Goal: Complete application form: Complete application form

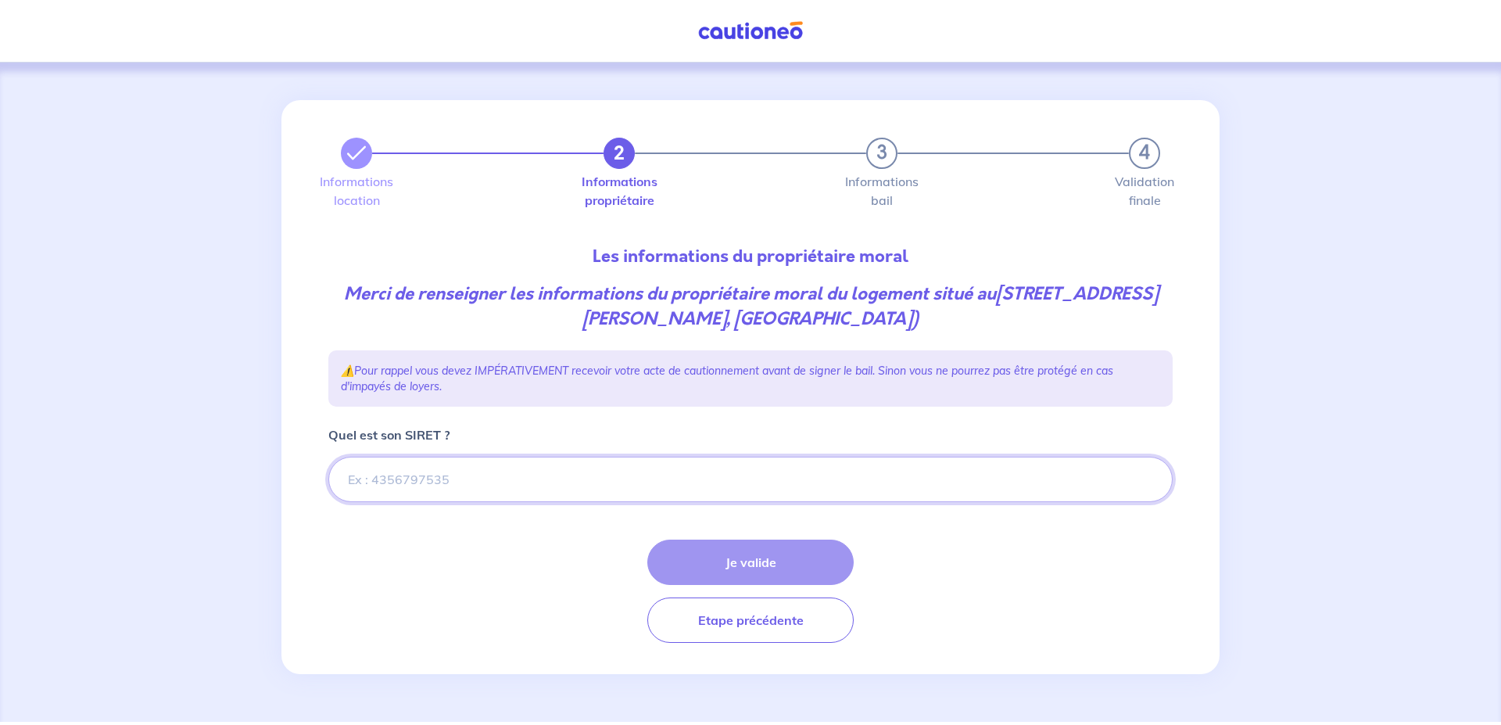
click at [403, 480] on input "Quel est son SIRET ?" at bounding box center [750, 479] width 845 height 45
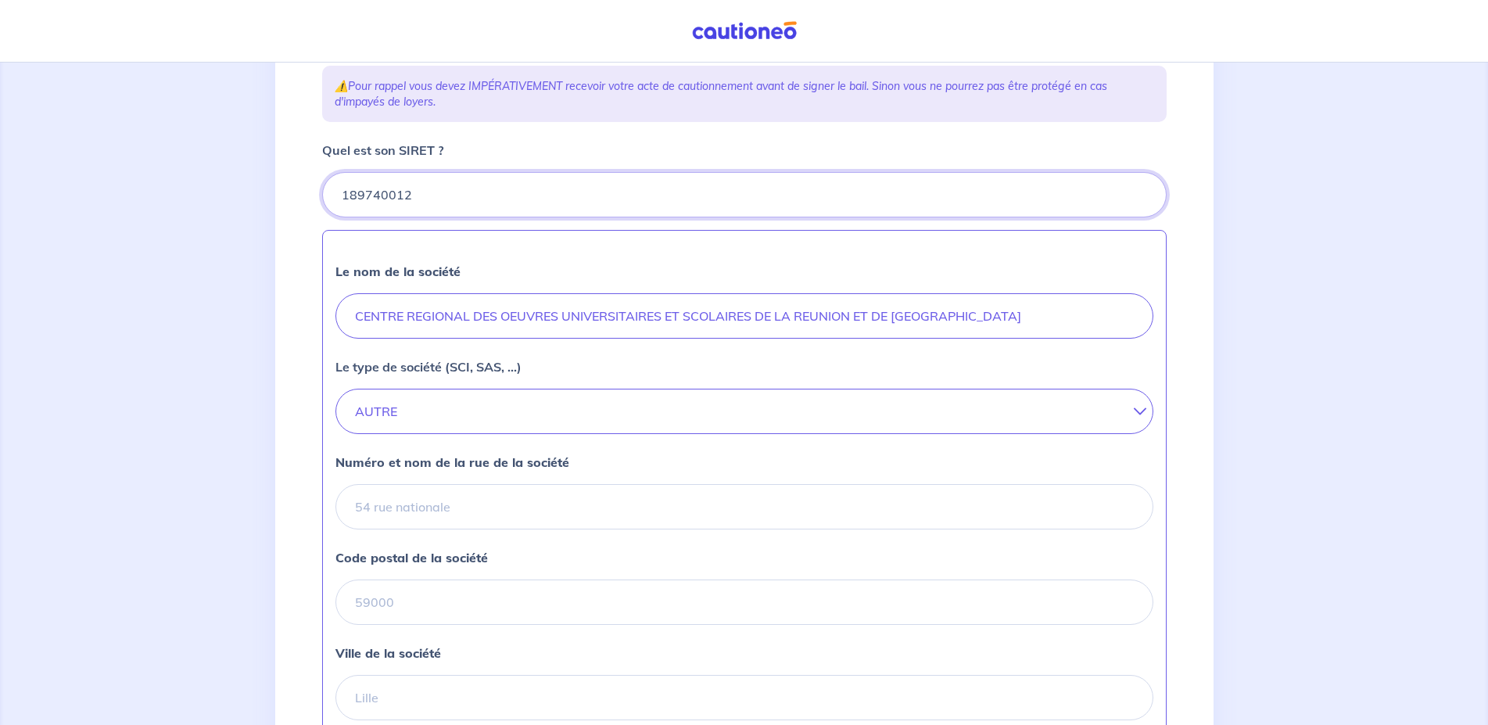
scroll to position [292, 0]
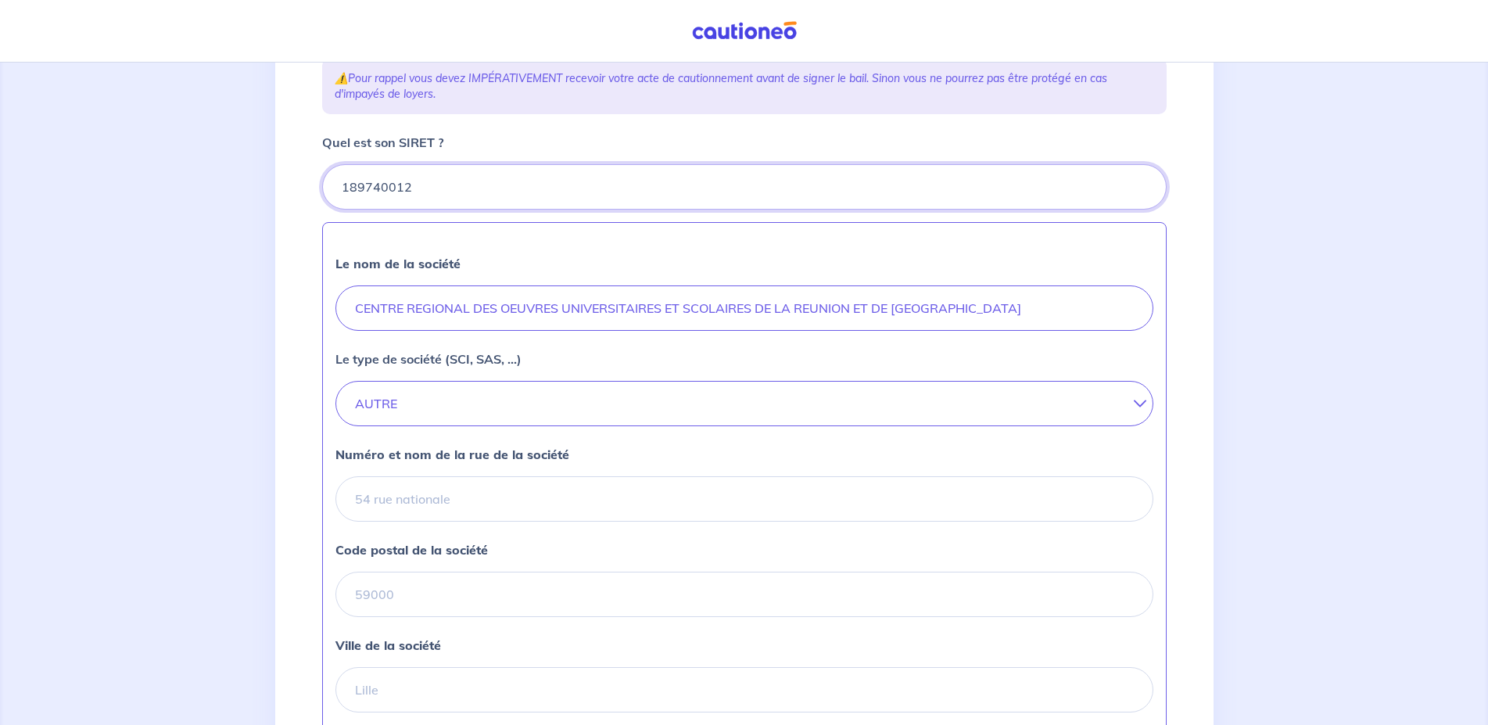
type input "189740012"
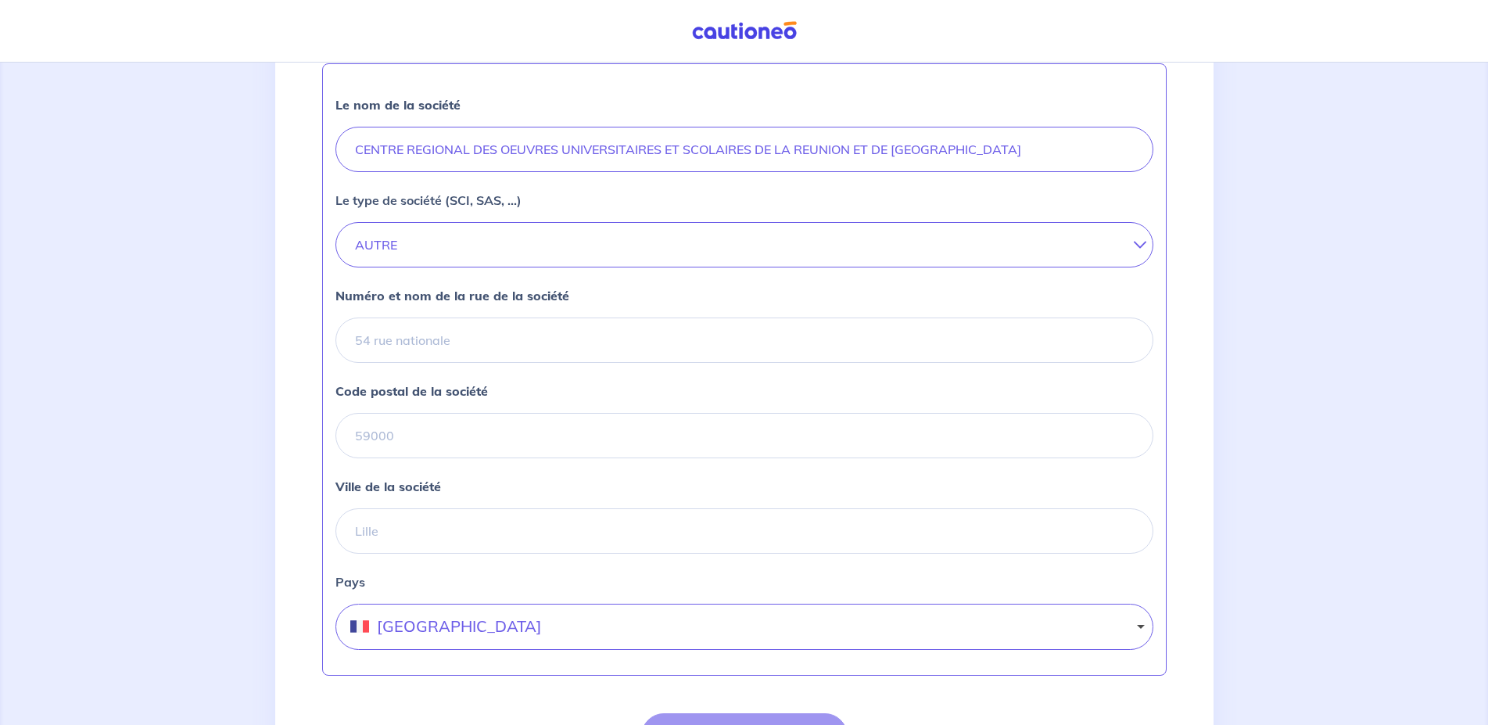
scroll to position [452, 0]
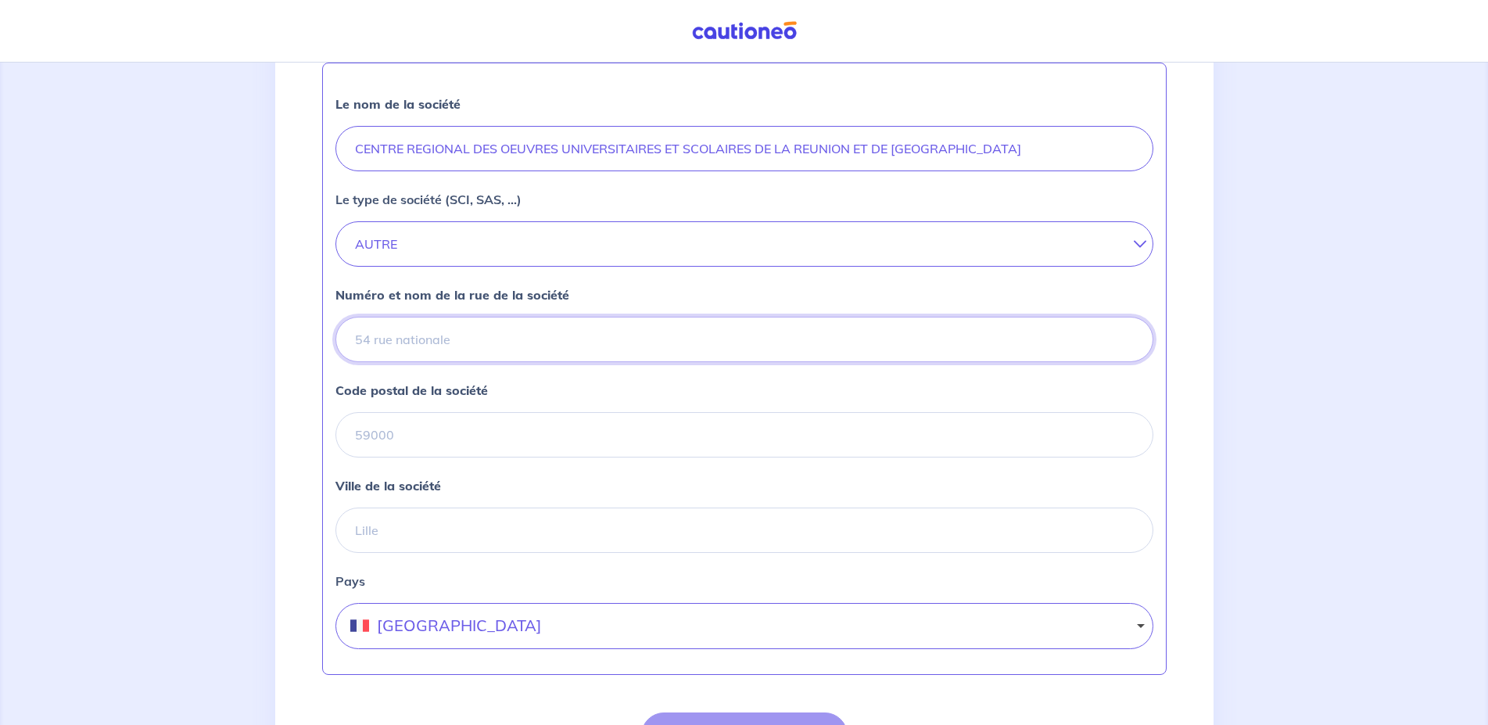
click at [515, 339] on input "Numéro et nom de la rue de la société" at bounding box center [744, 339] width 818 height 45
type input "[STREET_ADDRESS][PERSON_NAME]"
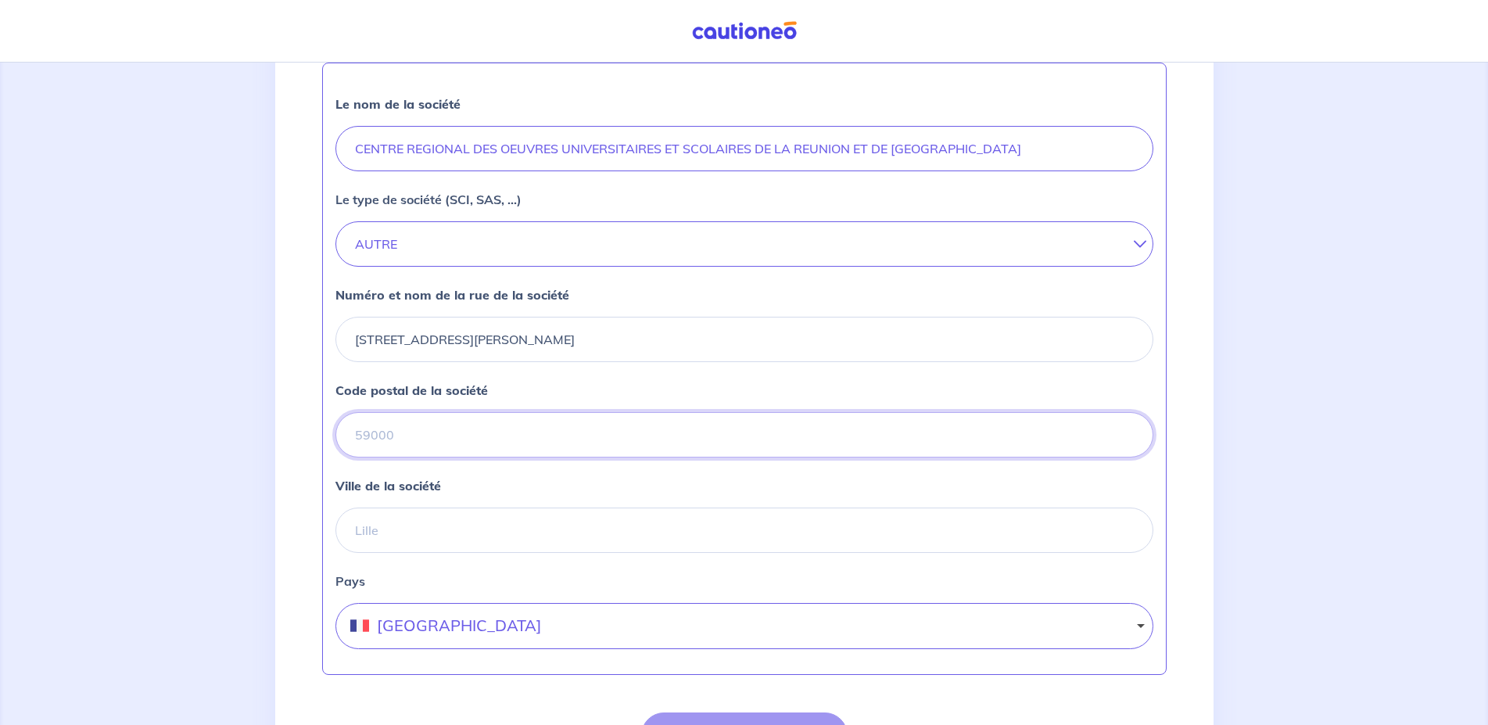
click at [556, 440] on input "Code postal de la société" at bounding box center [744, 434] width 818 height 45
type input "97490"
click at [488, 516] on input "Ville de la société" at bounding box center [744, 529] width 818 height 45
type input "Sainte-Clotilde"
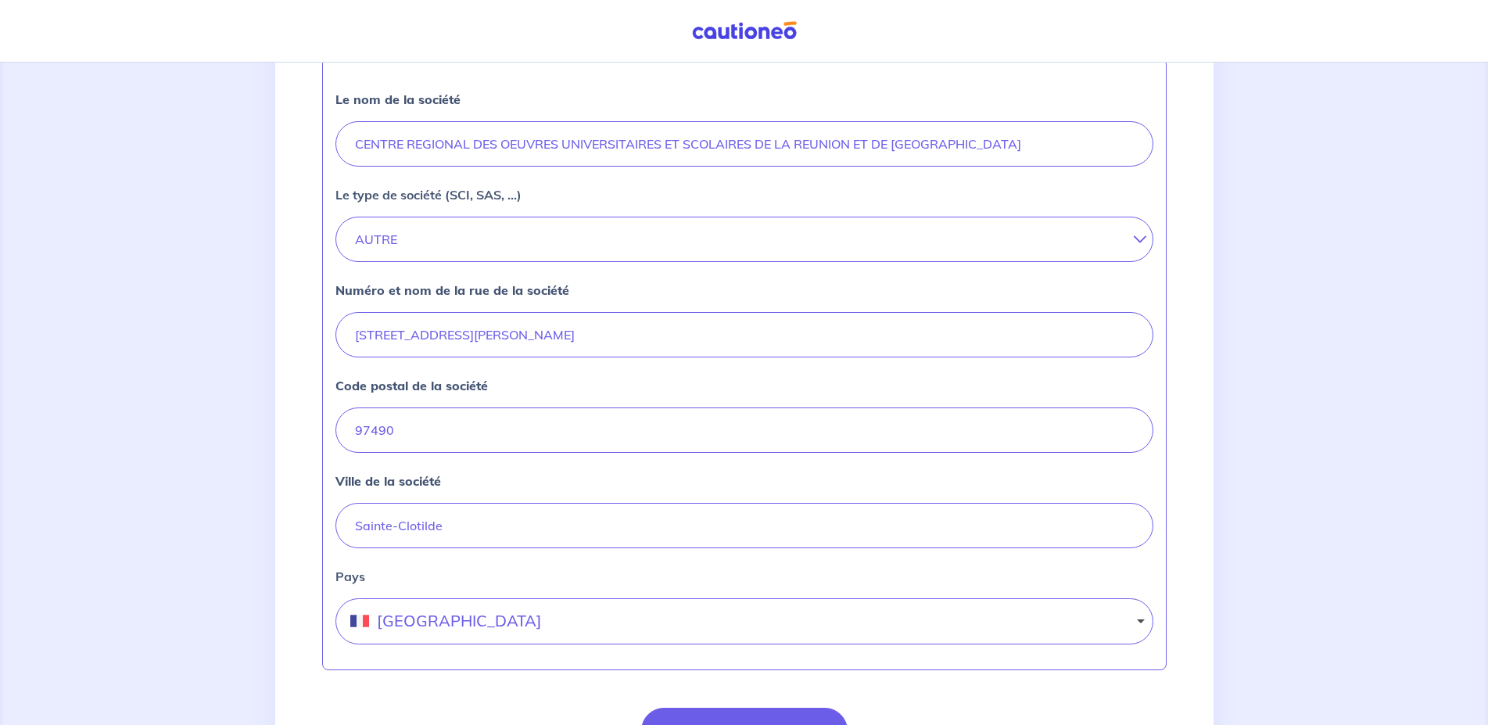
scroll to position [611, 0]
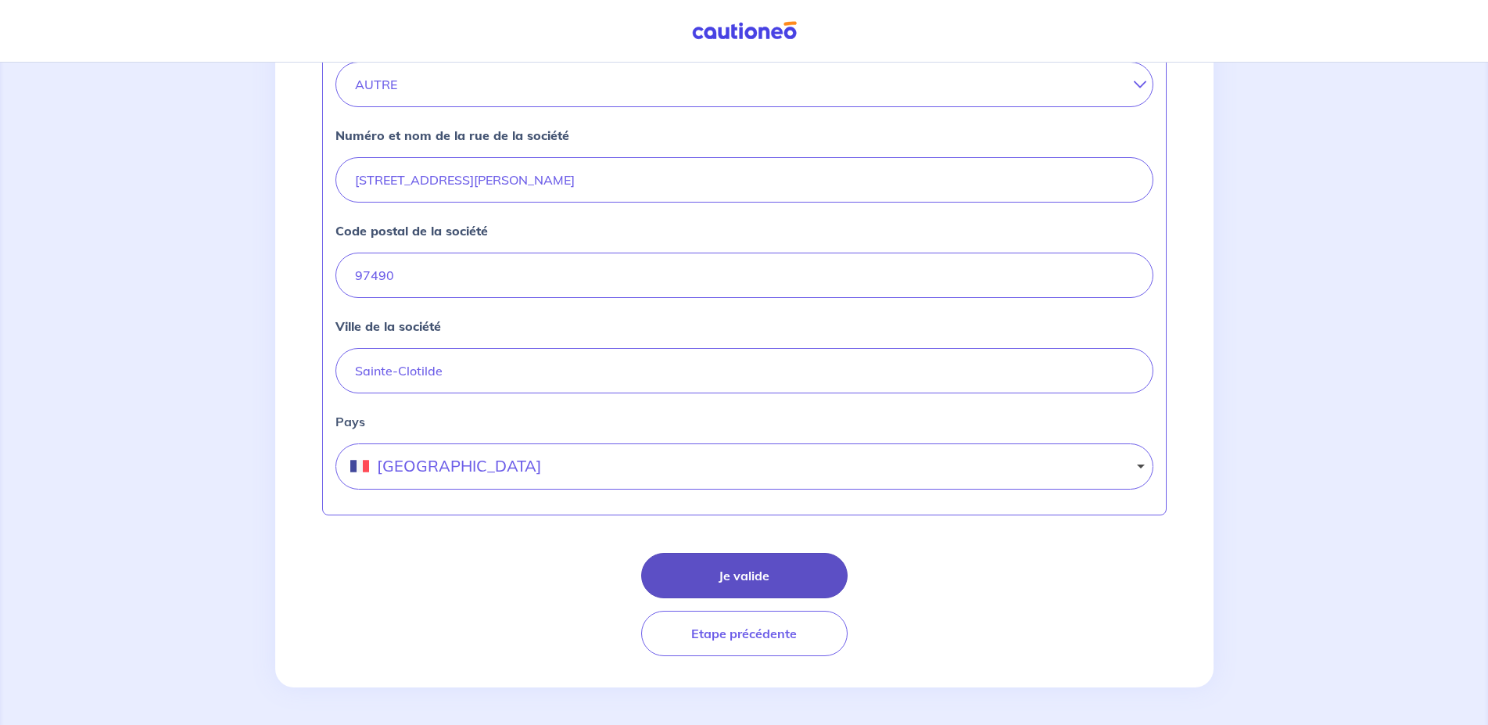
click at [740, 578] on button "Je valide" at bounding box center [744, 575] width 206 height 45
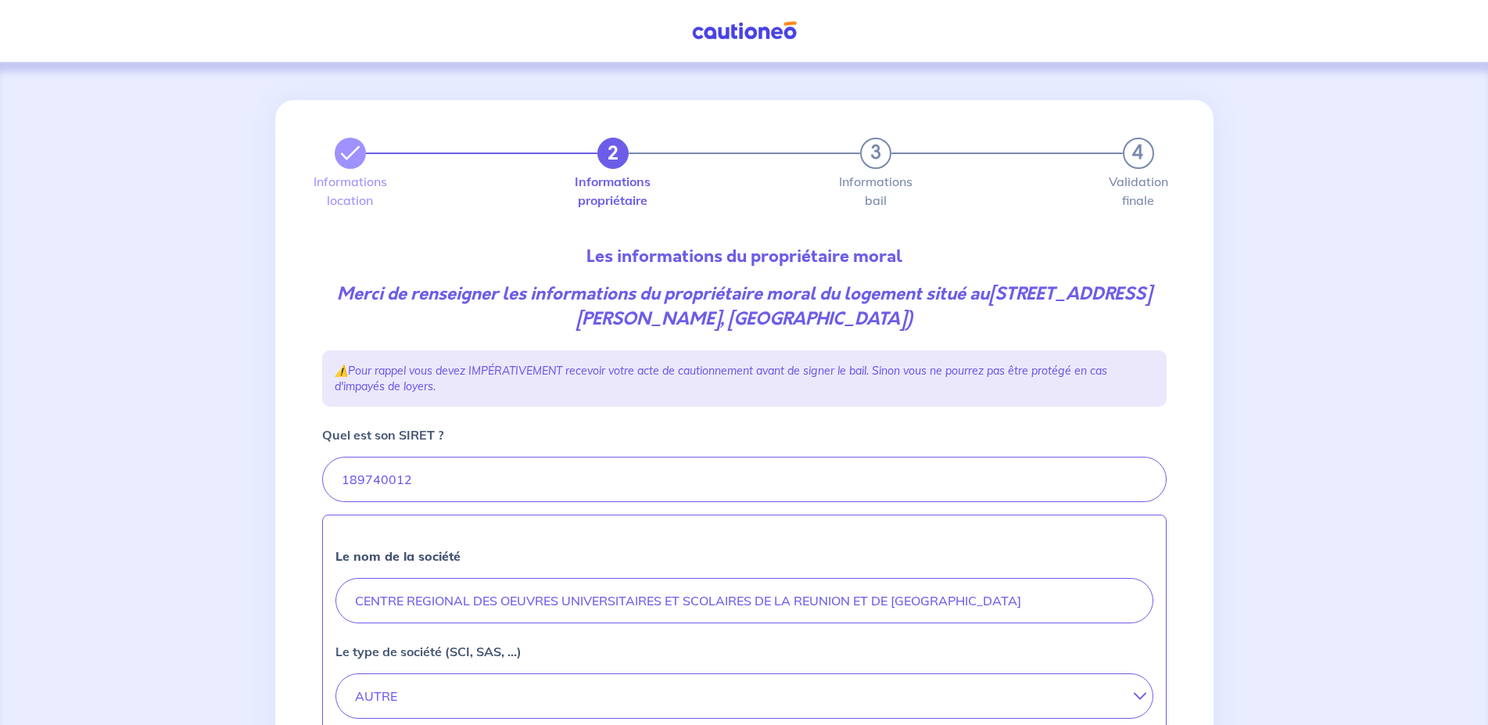
select select "FR"
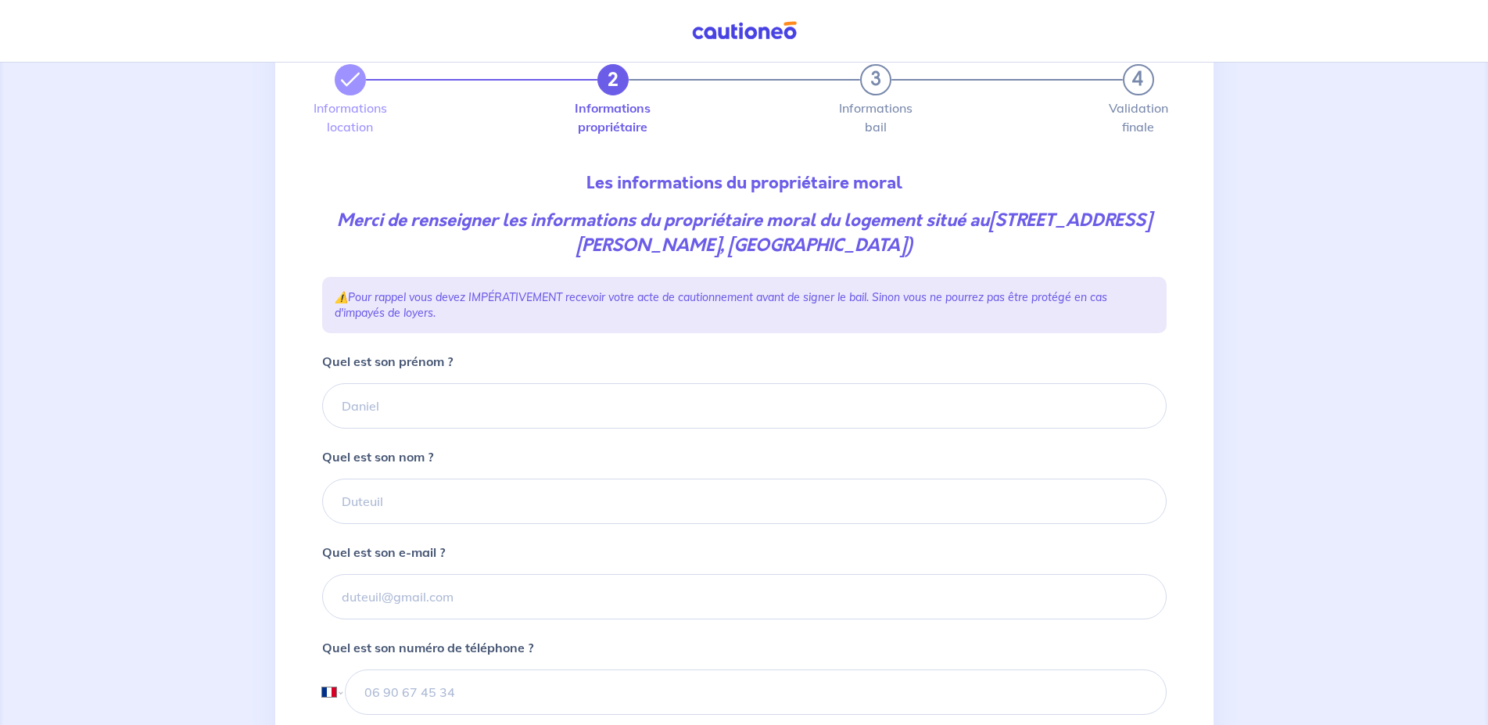
scroll to position [160, 0]
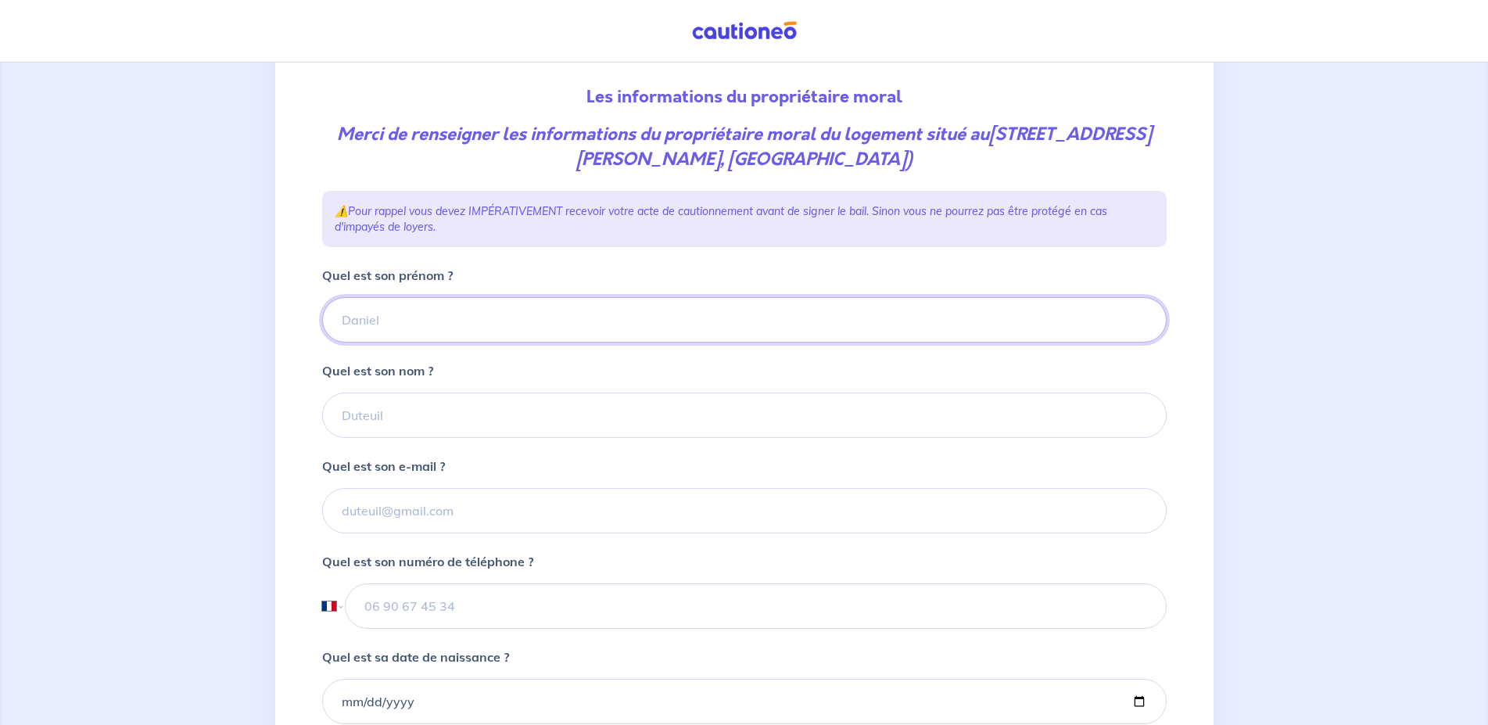
click at [441, 325] on input "Quel est son prénom ?" at bounding box center [744, 319] width 845 height 45
type input "CROUS de la [GEOGRAPHIC_DATA] et de [GEOGRAPHIC_DATA]"
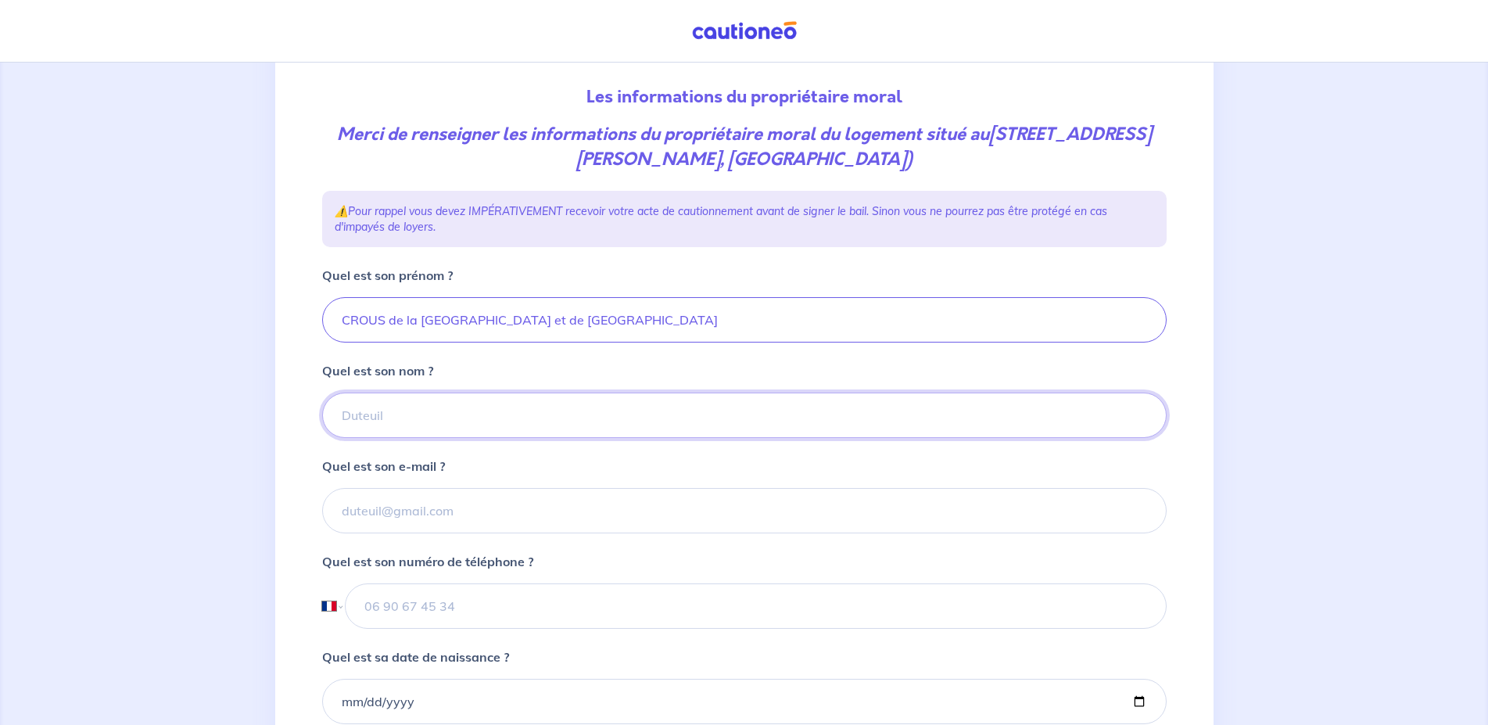
click at [416, 417] on input "Quel est son nom ?" at bounding box center [744, 415] width 845 height 45
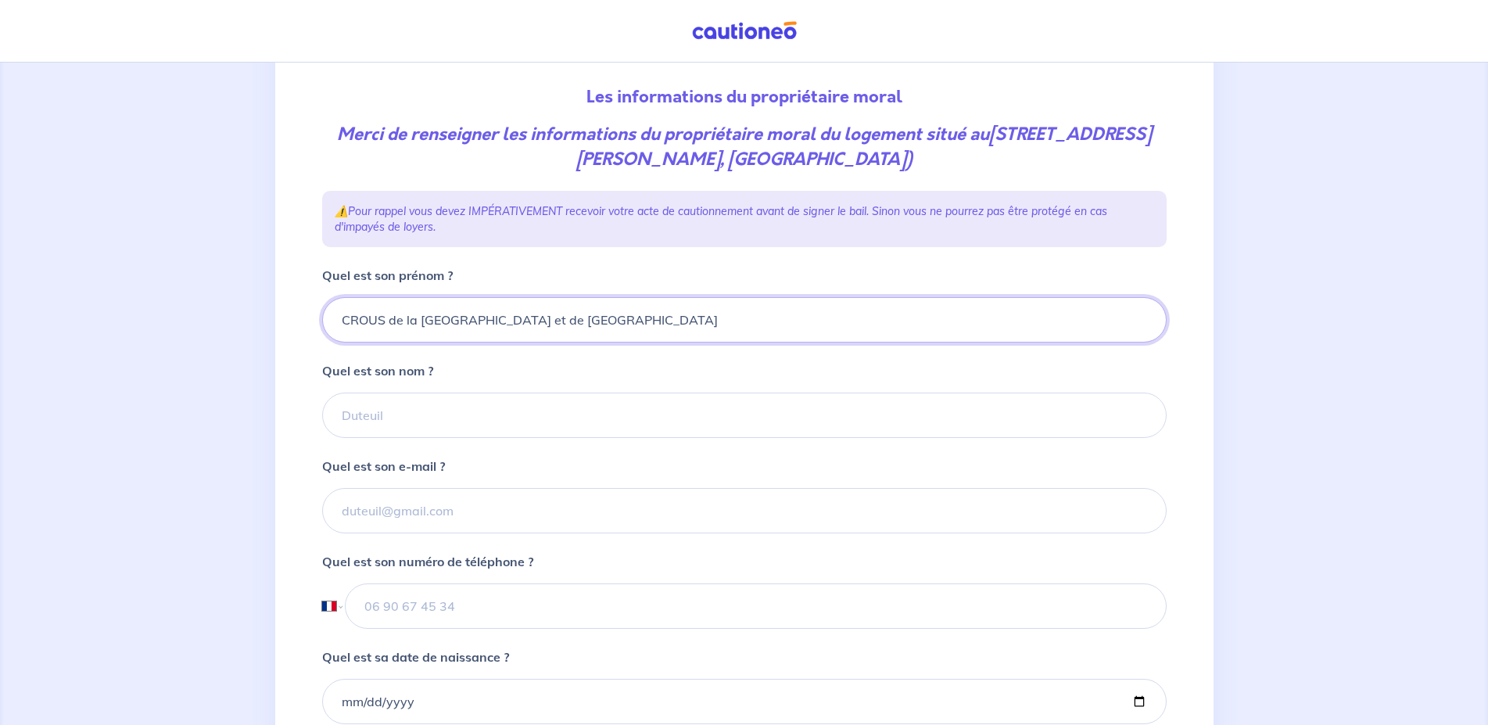
drag, startPoint x: 560, startPoint y: 322, endPoint x: 326, endPoint y: 308, distance: 234.2
click at [326, 308] on input "CROUS de la [GEOGRAPHIC_DATA] et de [GEOGRAPHIC_DATA]" at bounding box center [744, 319] width 845 height 45
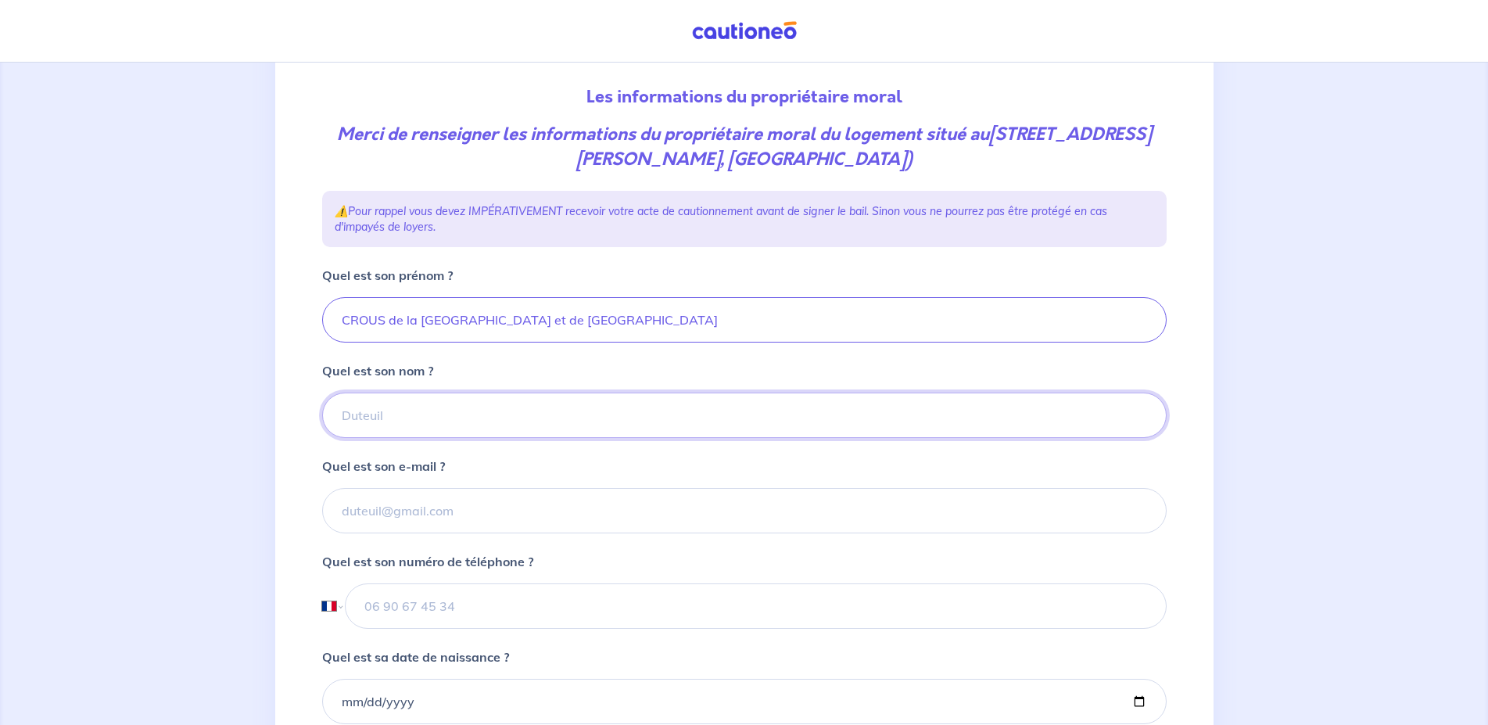
paste input "CROUS de la [GEOGRAPHIC_DATA] et de [GEOGRAPHIC_DATA]"
type input "CROUS de la [GEOGRAPHIC_DATA] et de [GEOGRAPHIC_DATA]"
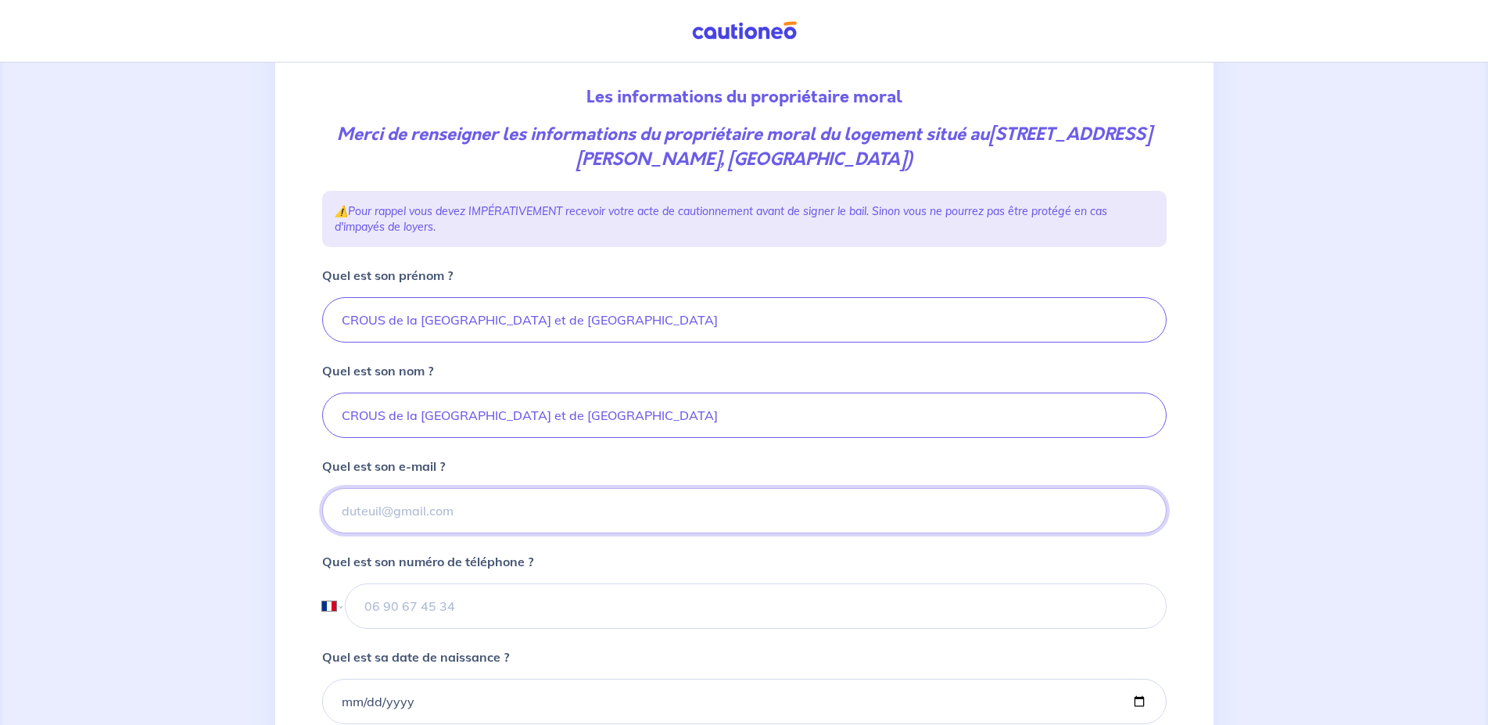
click at [396, 500] on input "Quel est son e-mail ?" at bounding box center [744, 510] width 845 height 45
type input "[EMAIL_ADDRESS][DOMAIN_NAME]"
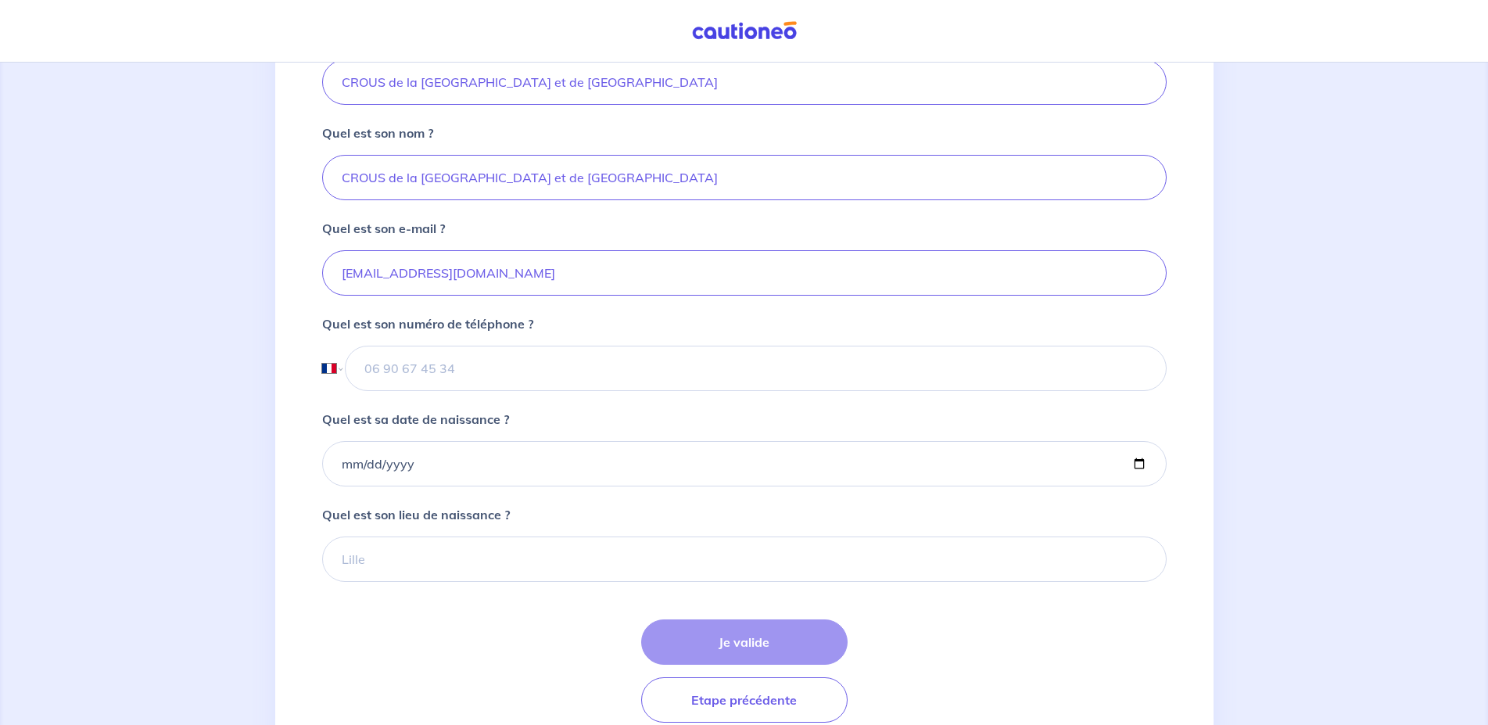
scroll to position [399, 0]
click at [467, 374] on input "tel" at bounding box center [755, 366] width 821 height 45
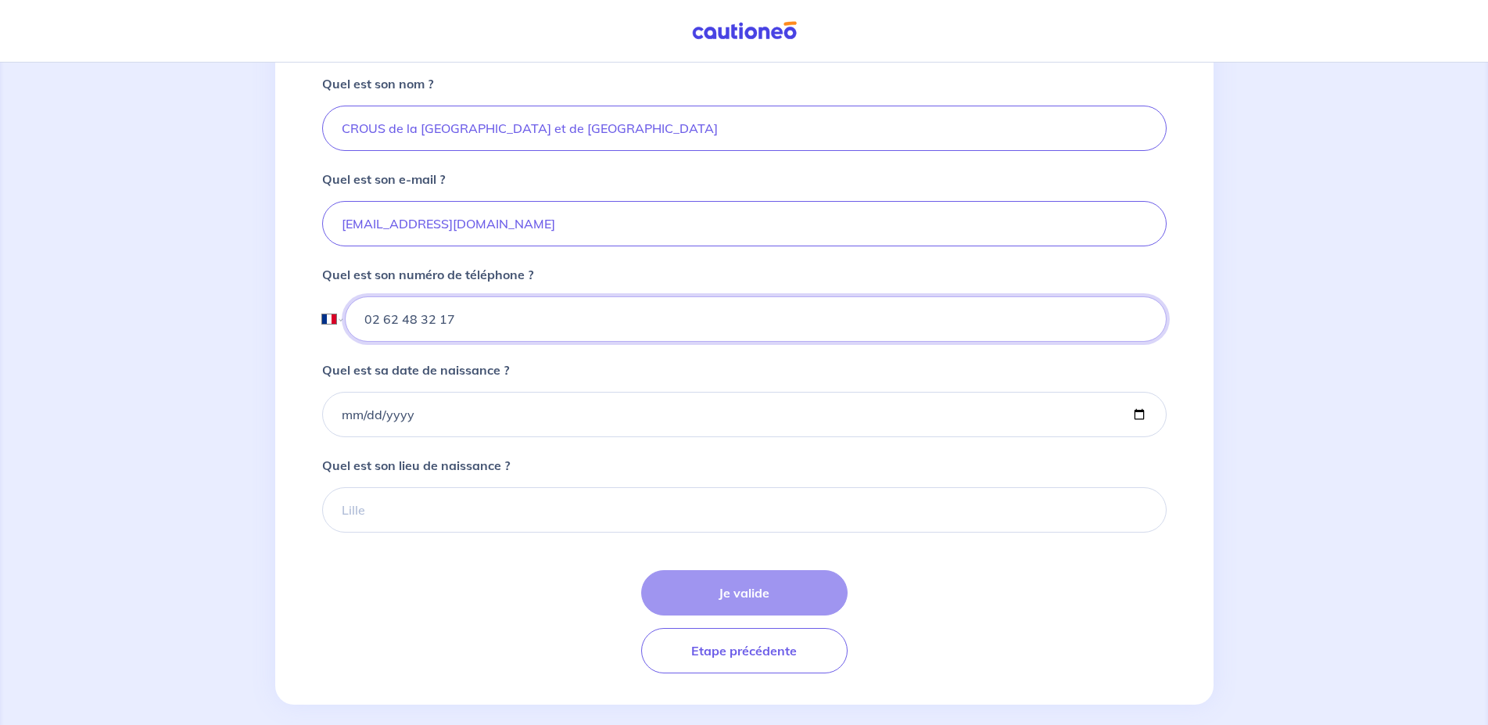
scroll to position [464, 0]
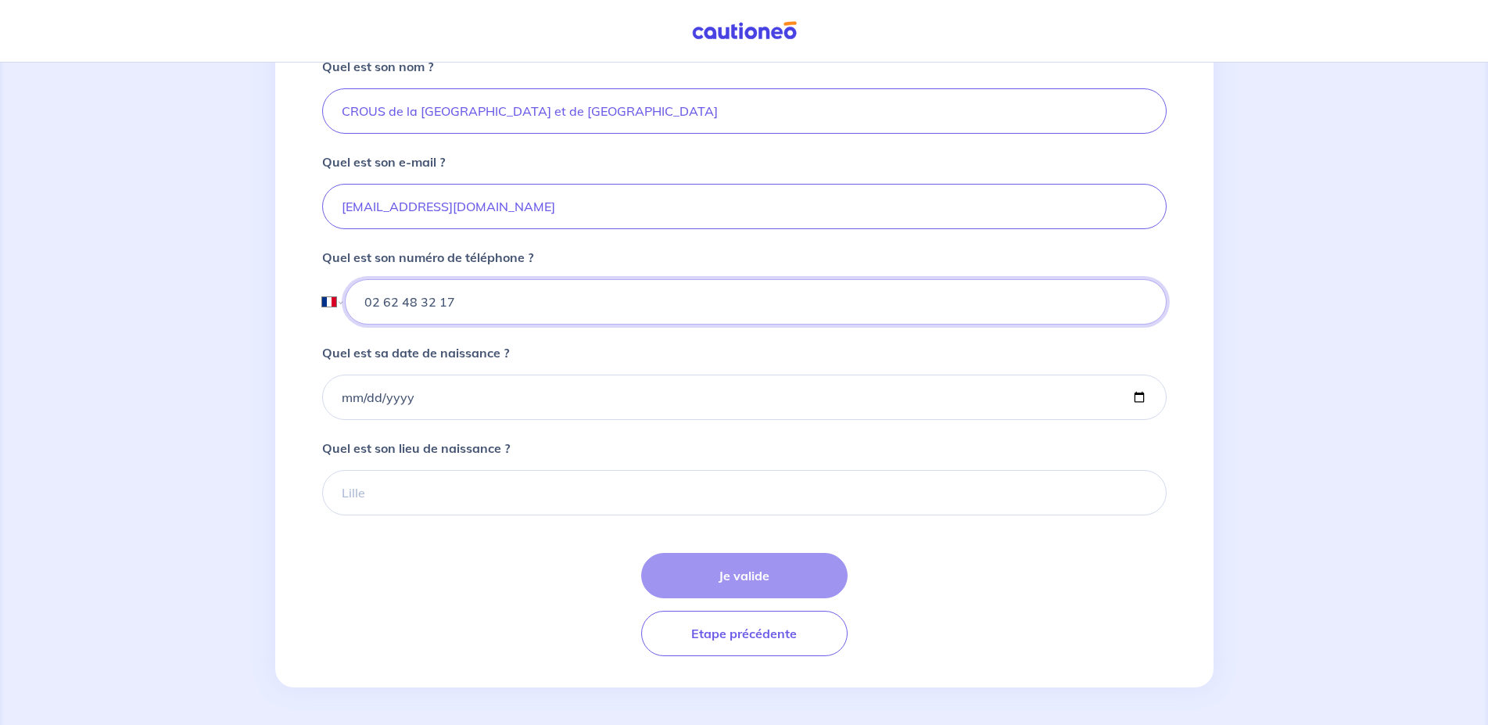
type input "02 62 48 32 17"
click at [347, 393] on input "Quel est sa date de naissance ?" at bounding box center [744, 397] width 845 height 45
type input "[DATE]"
click at [750, 574] on div "Je valide Etape précédente" at bounding box center [744, 604] width 845 height 103
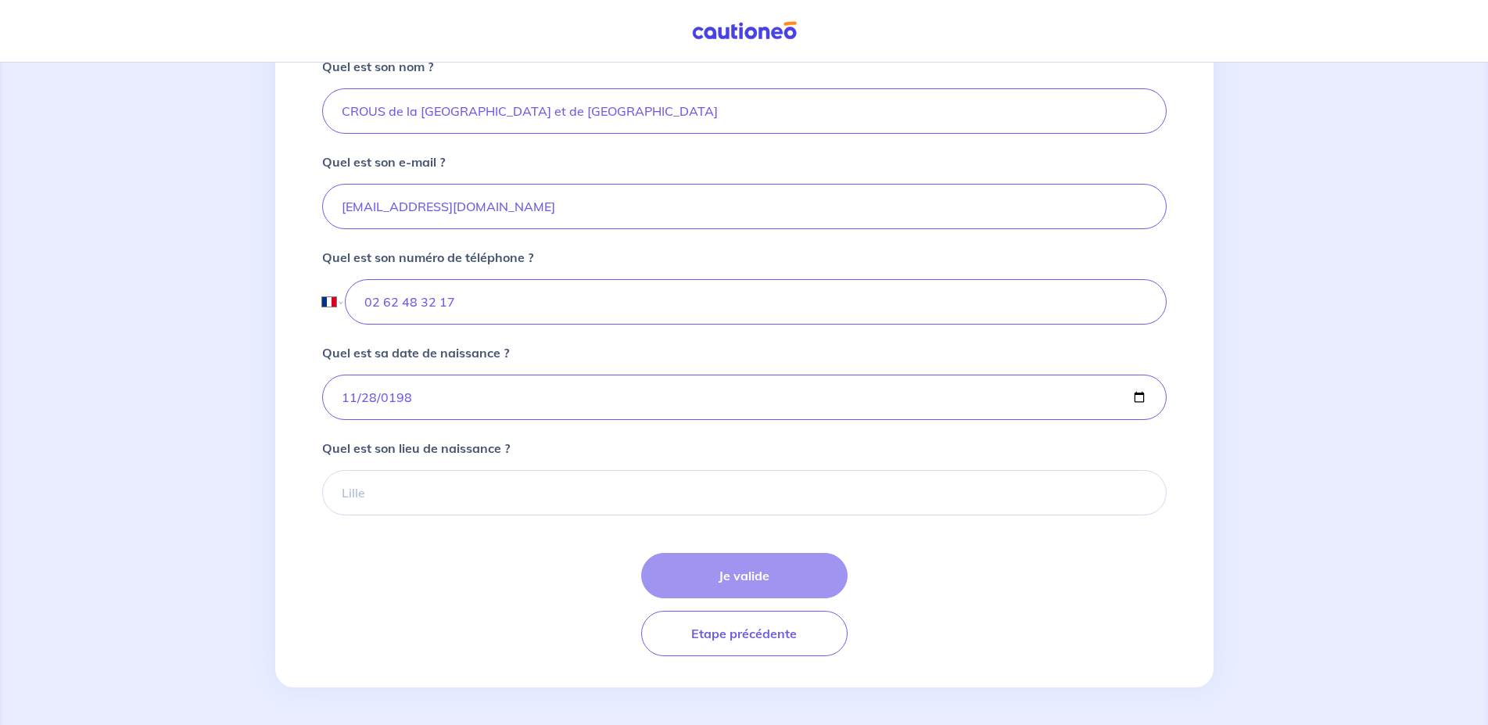
click at [750, 574] on div "Je valide Etape précédente" at bounding box center [744, 604] width 845 height 103
click at [443, 505] on input "Quel est son lieu de naissance ?" at bounding box center [744, 492] width 845 height 45
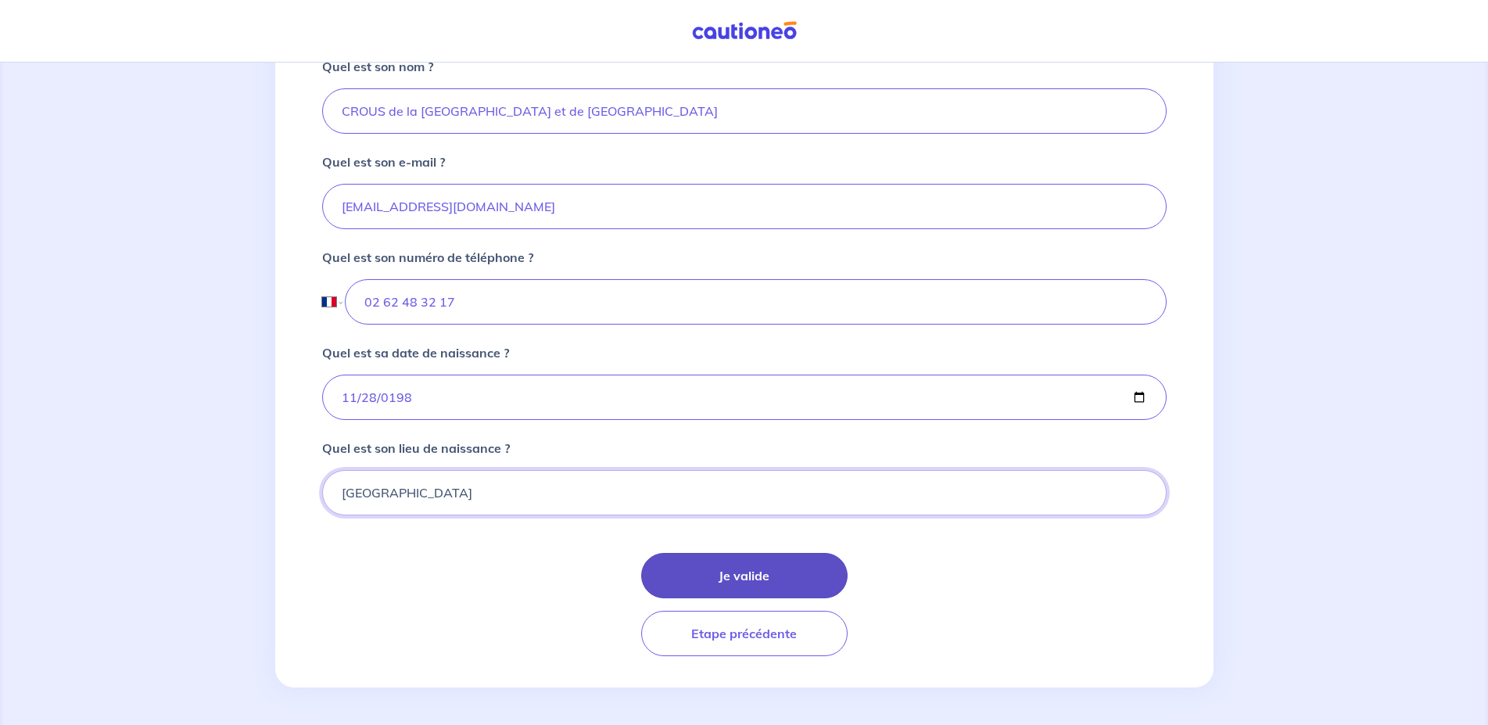
type input "[GEOGRAPHIC_DATA]"
click at [776, 580] on button "Je valide" at bounding box center [744, 575] width 206 height 45
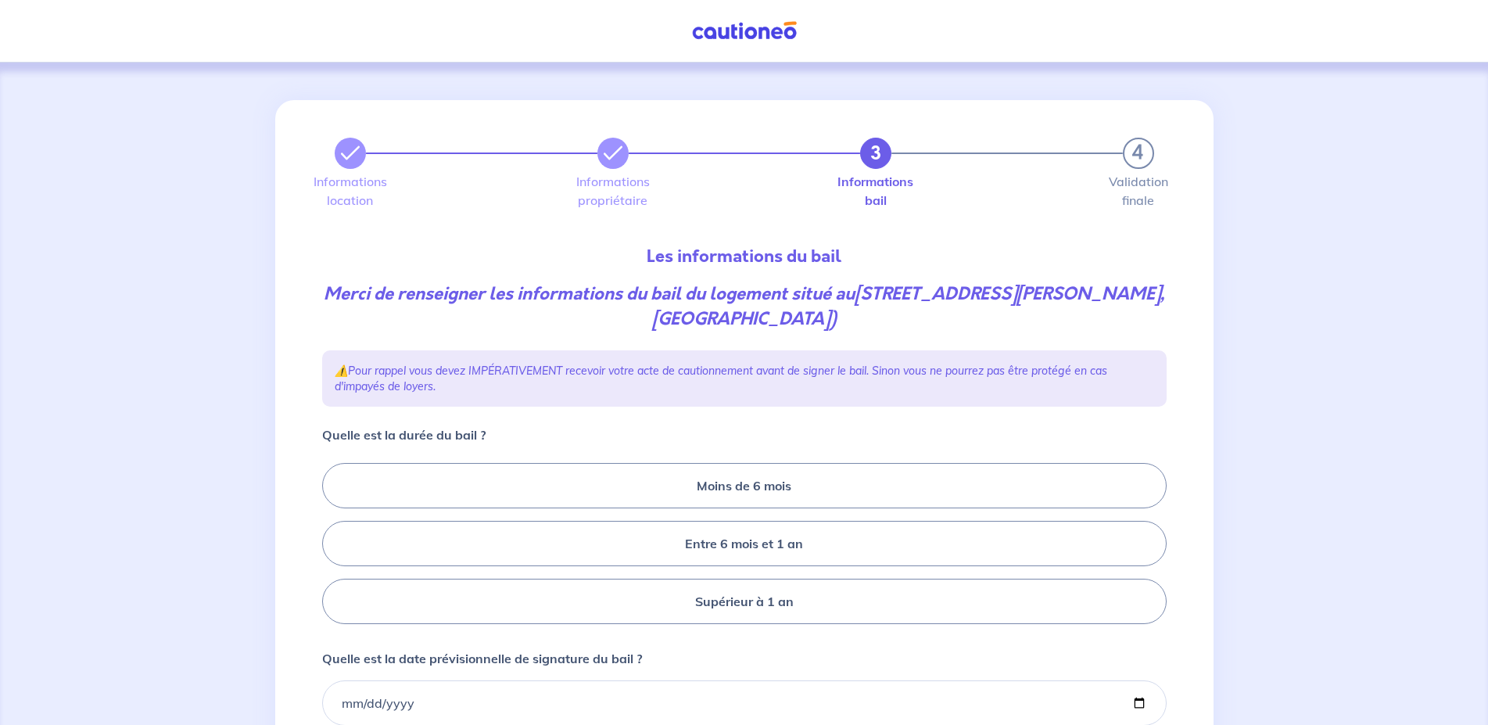
scroll to position [160, 0]
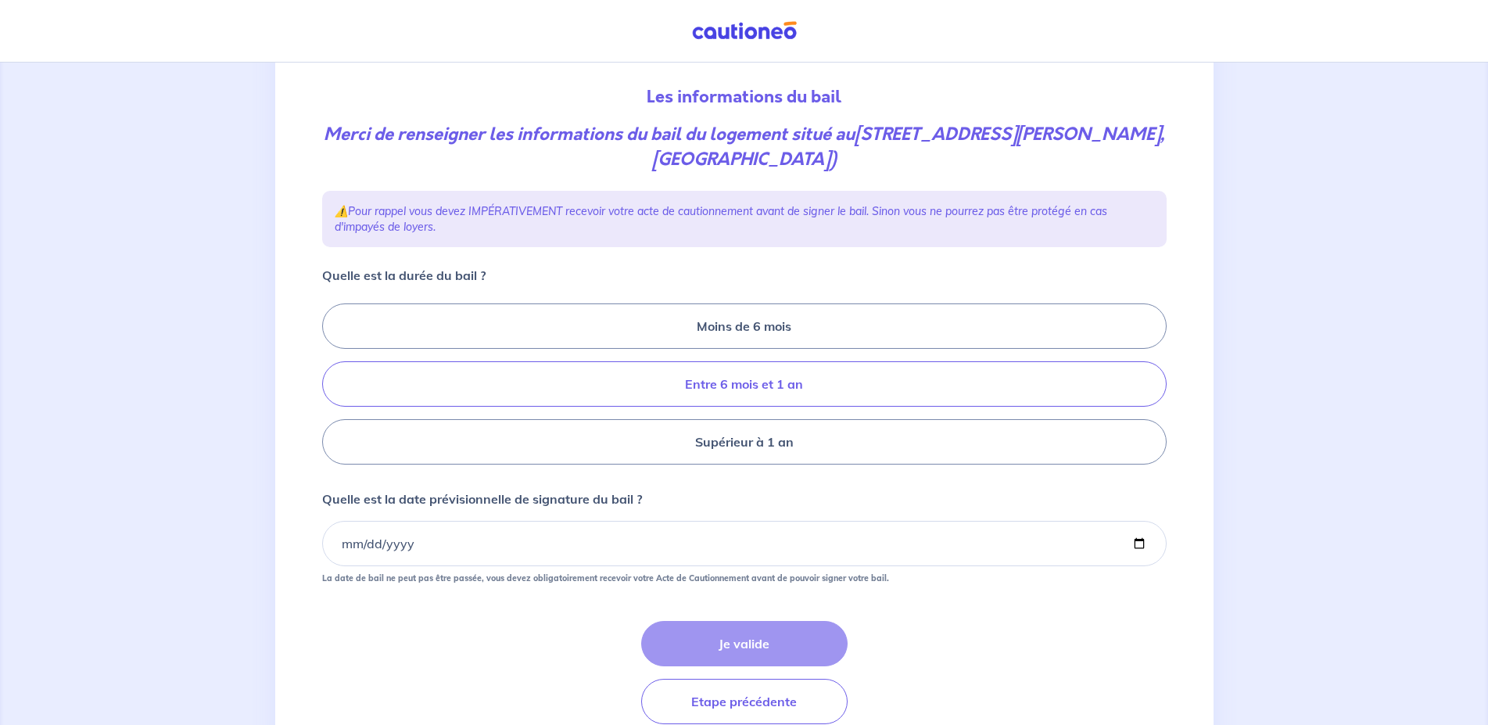
click at [816, 384] on label "Entre 6 mois et 1 an" at bounding box center [744, 383] width 845 height 45
click at [332, 384] on input "Entre 6 mois et 1 an" at bounding box center [327, 384] width 10 height 10
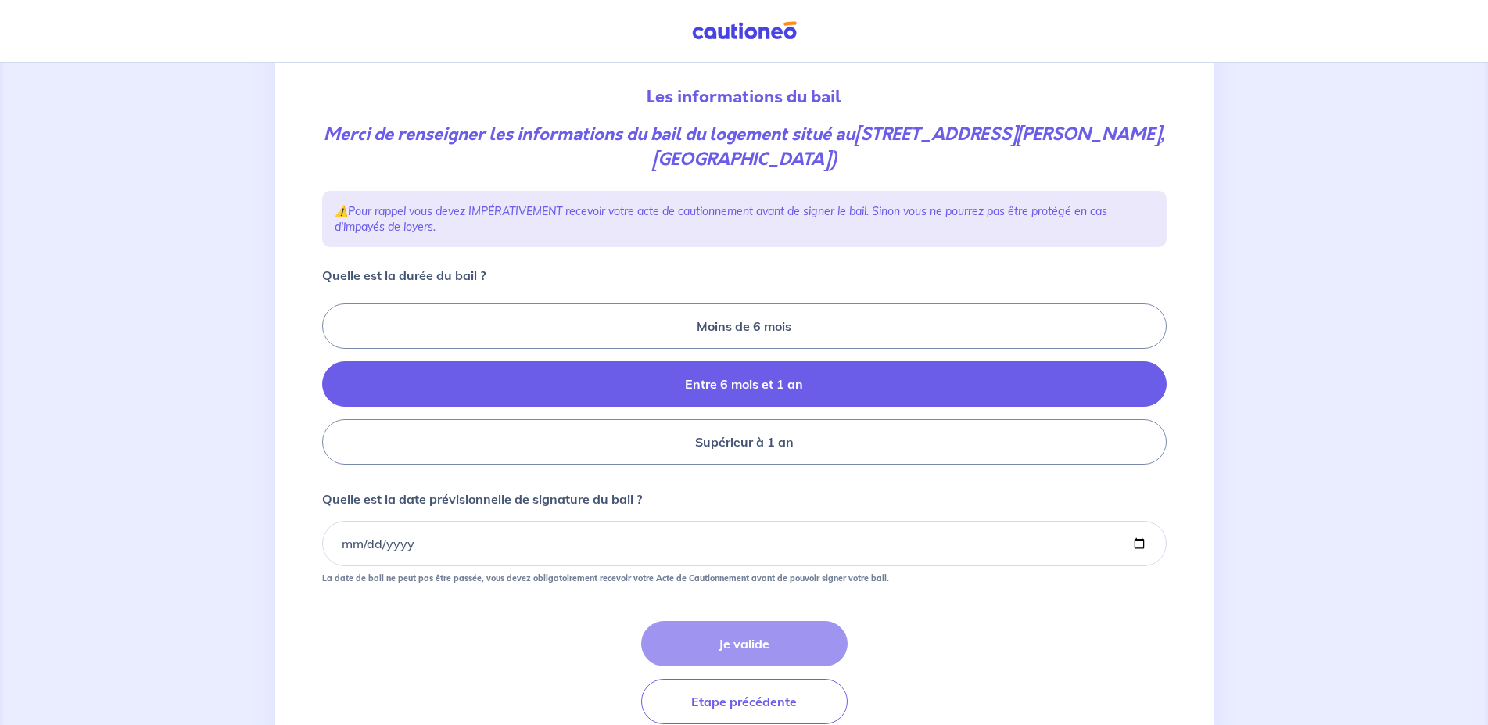
radio input "true"
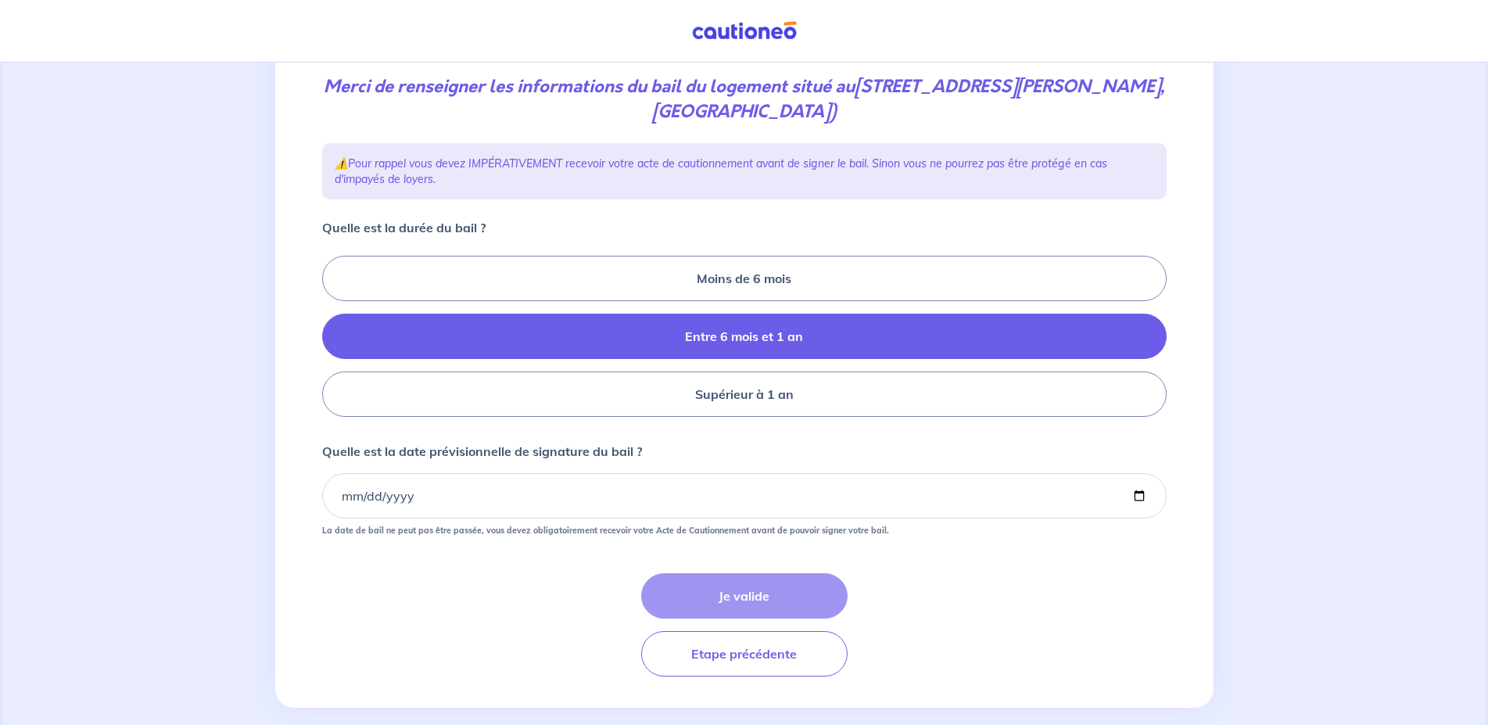
scroll to position [228, 0]
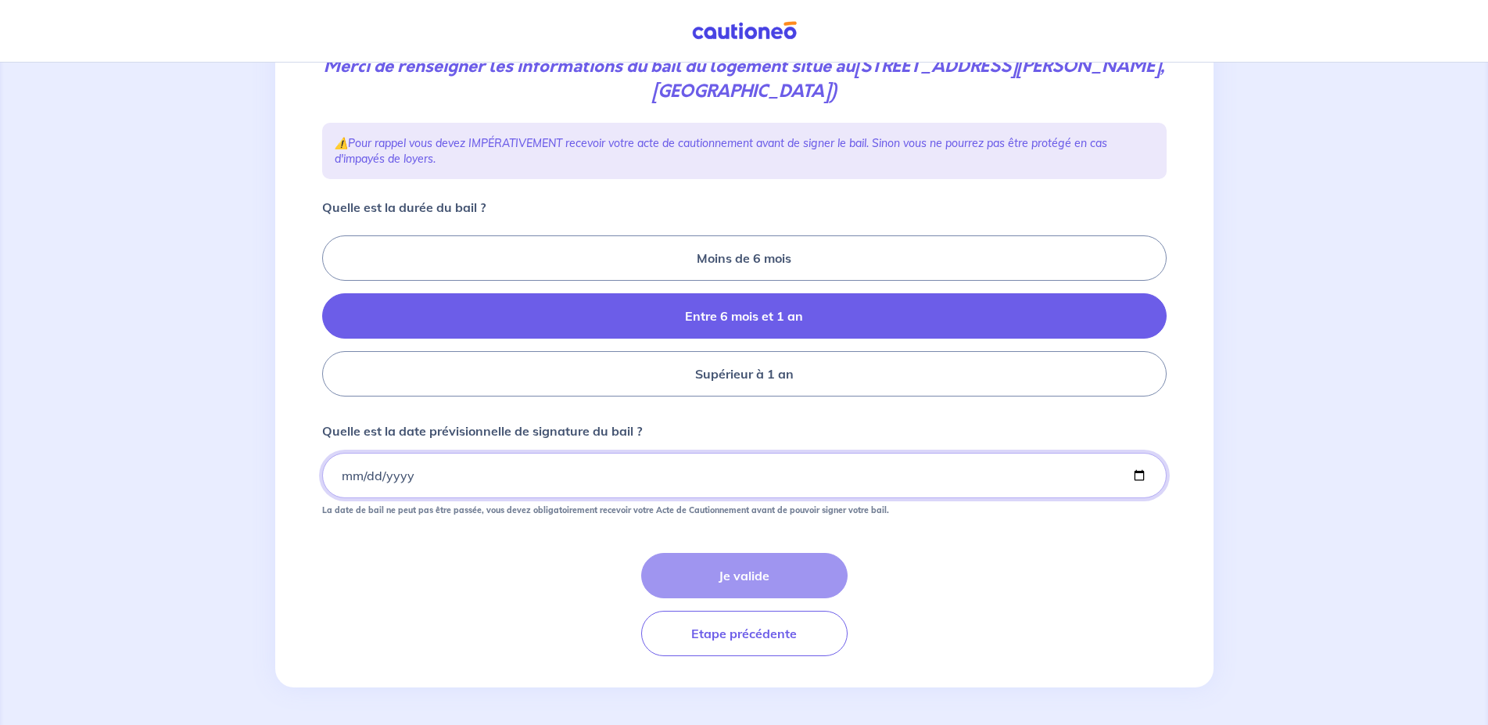
click at [454, 471] on input "Quelle est la date prévisionnelle de signature du bail ?" at bounding box center [744, 475] width 845 height 45
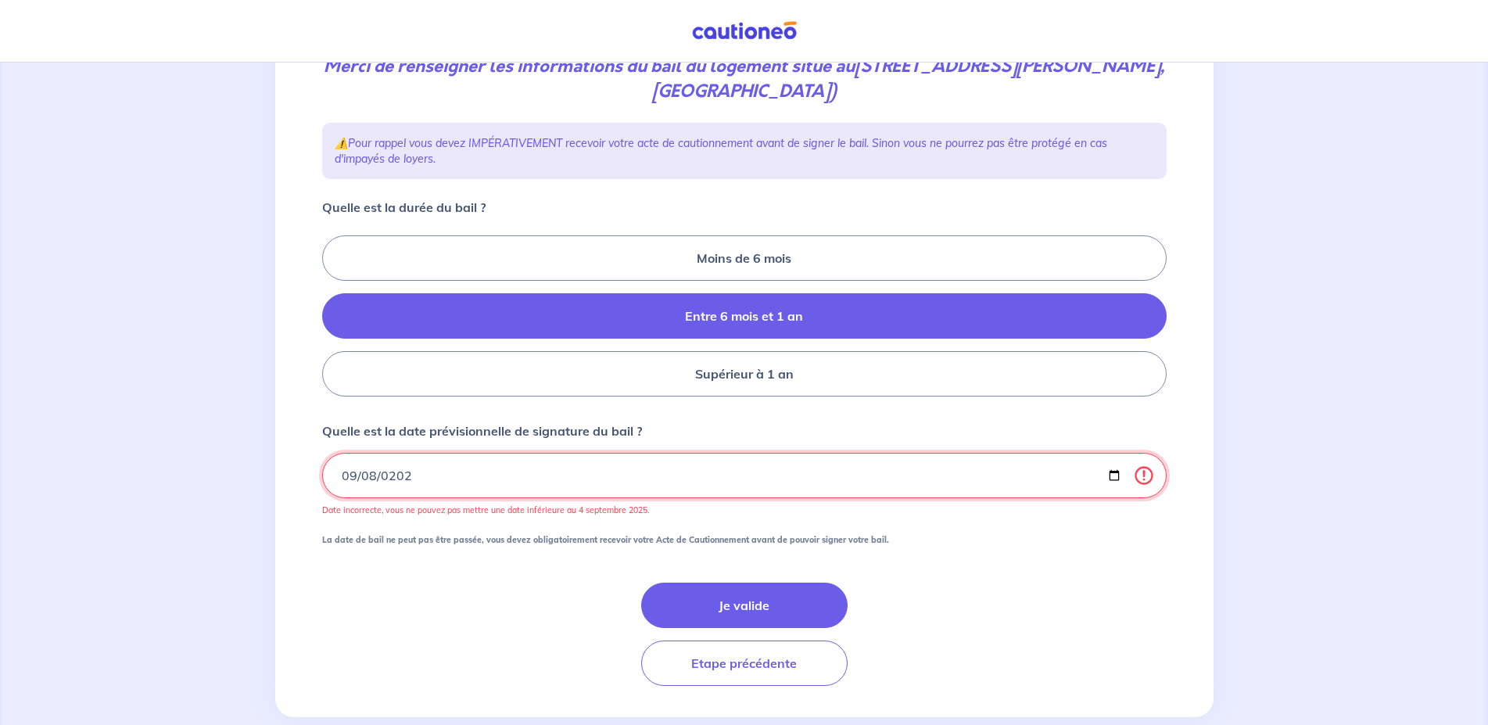
type input "[DATE]"
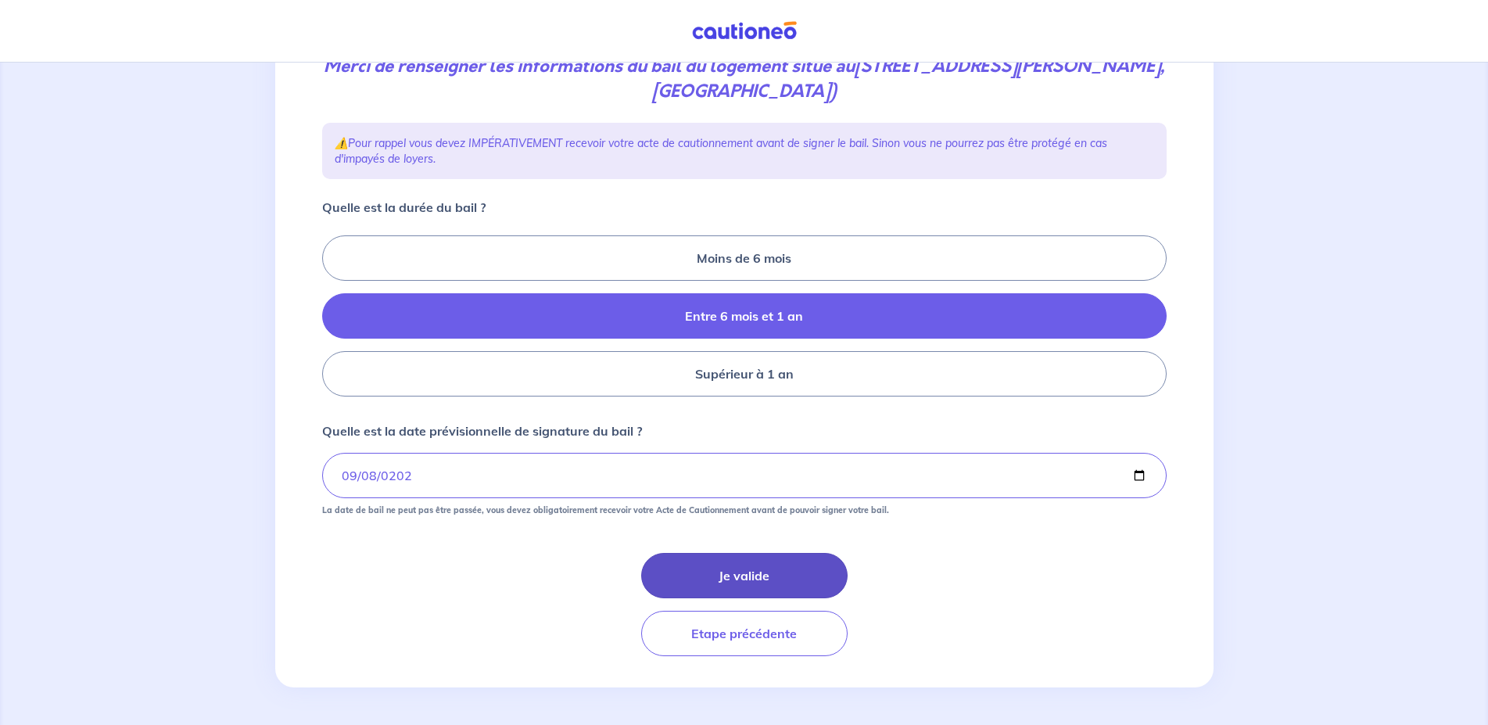
click at [744, 567] on button "Je valide" at bounding box center [744, 575] width 206 height 45
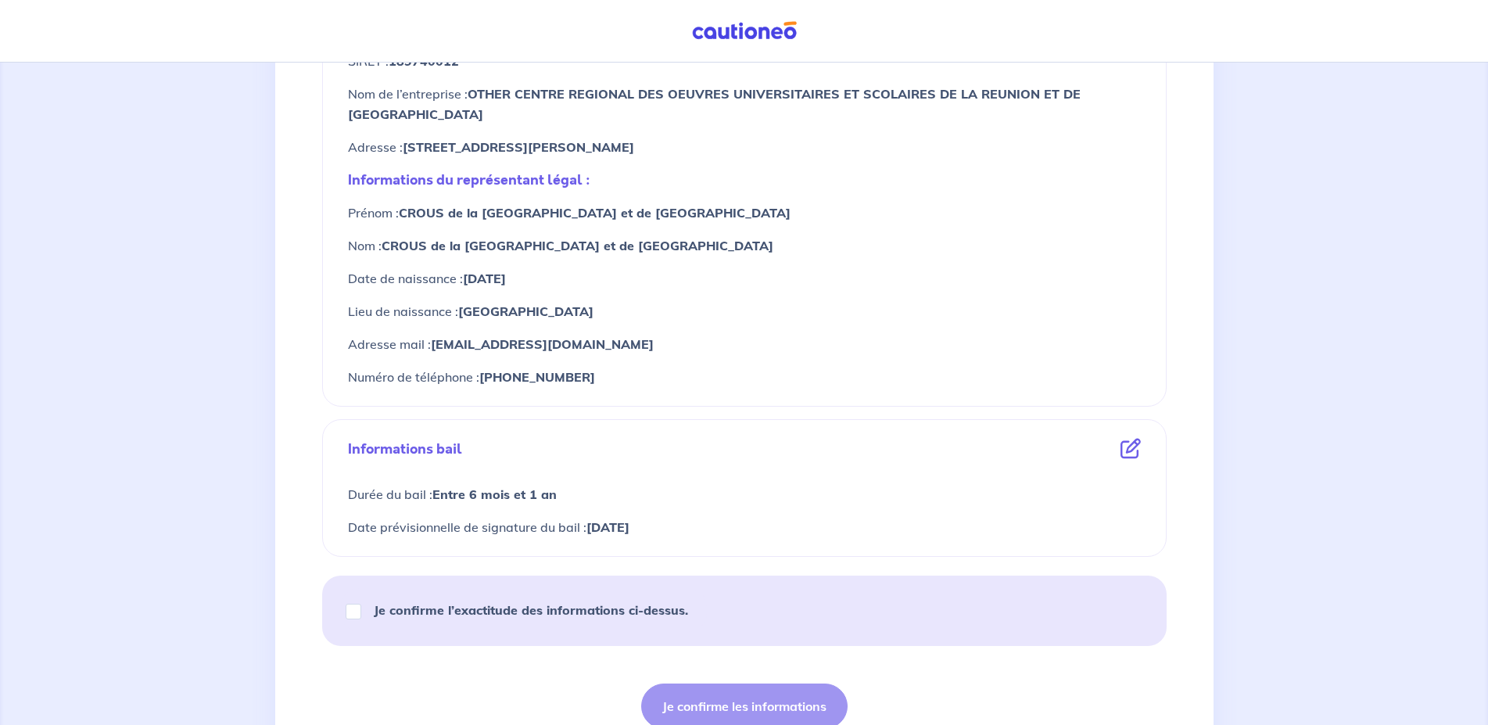
scroll to position [748, 0]
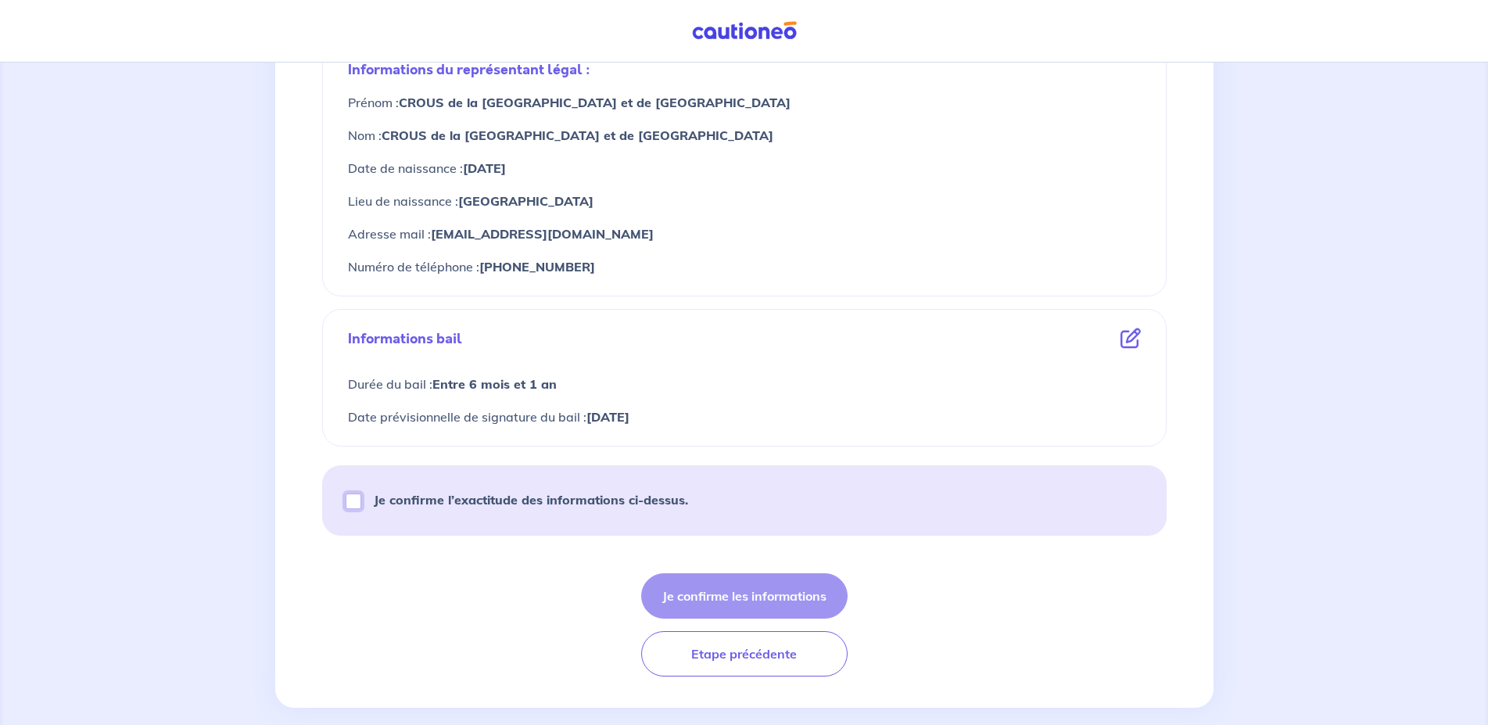
click at [350, 493] on input "Je confirme l’exactitude des informations ci-dessus." at bounding box center [354, 501] width 16 height 16
checkbox input "true"
click at [762, 585] on button "Je confirme les informations" at bounding box center [744, 595] width 206 height 45
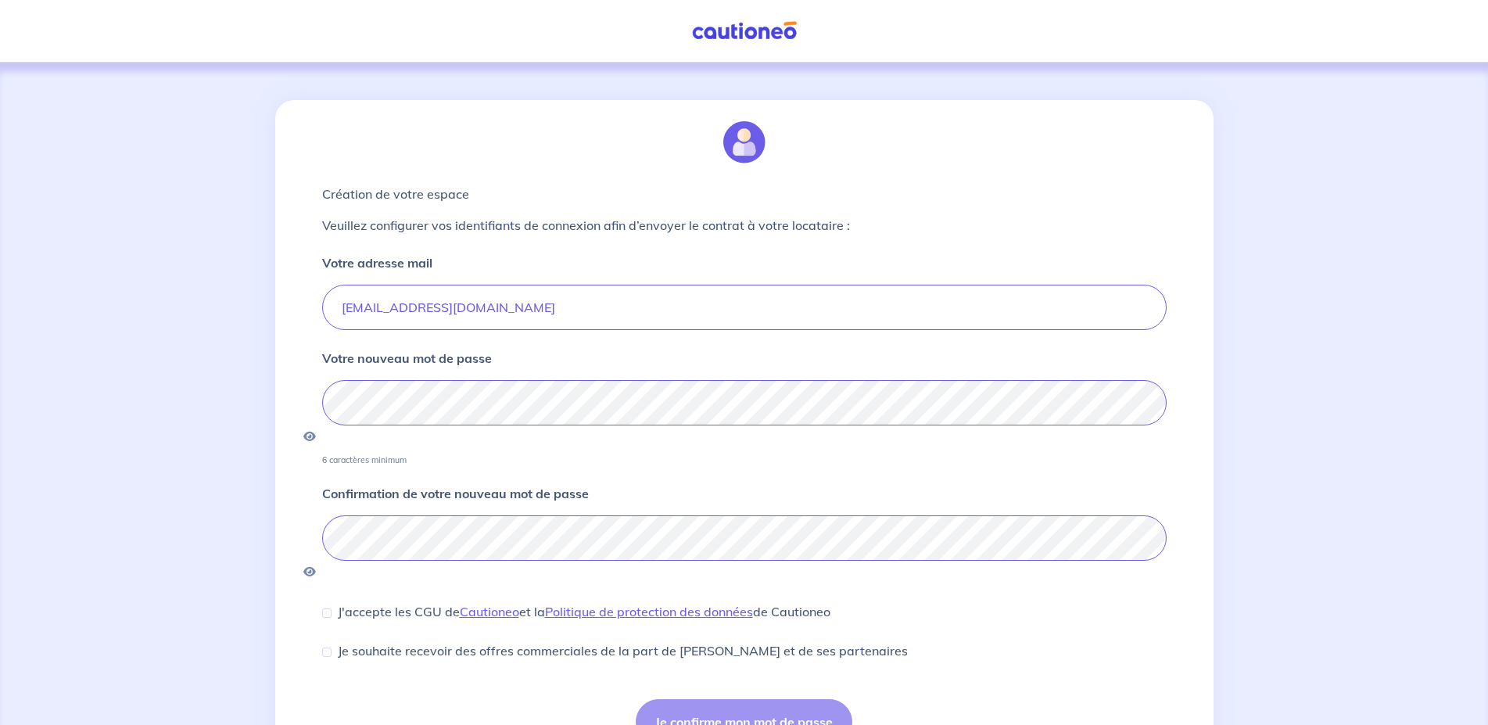
scroll to position [43, 0]
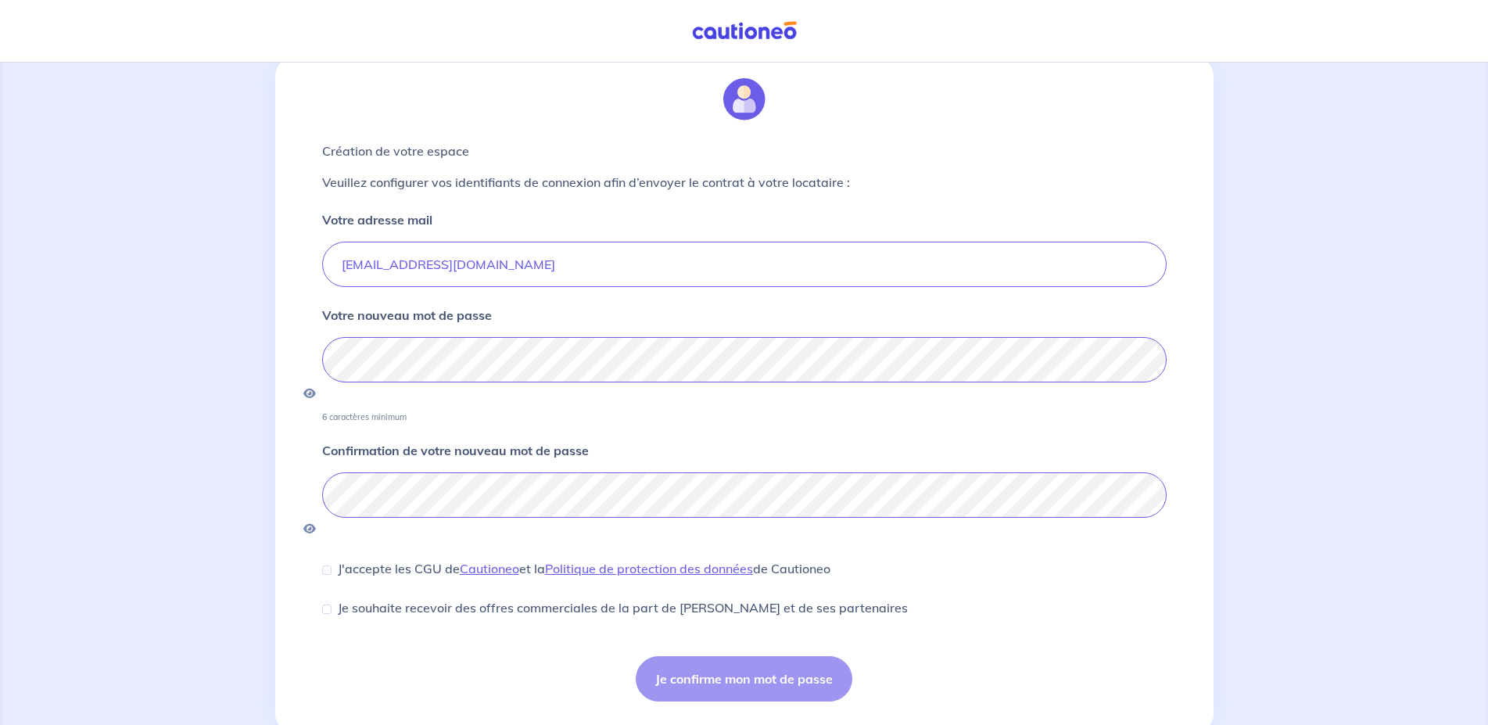
click at [696, 656] on div "Je confirme mon mot de passe" at bounding box center [744, 678] width 845 height 45
click at [708, 656] on div "Je confirme mon mot de passe" at bounding box center [744, 678] width 845 height 45
click at [482, 561] on link "Cautioneo" at bounding box center [489, 569] width 59 height 16
click at [655, 561] on link "Politique de protection des données" at bounding box center [649, 569] width 208 height 16
click at [776, 656] on div "Je confirme mon mot de passe" at bounding box center [744, 678] width 845 height 45
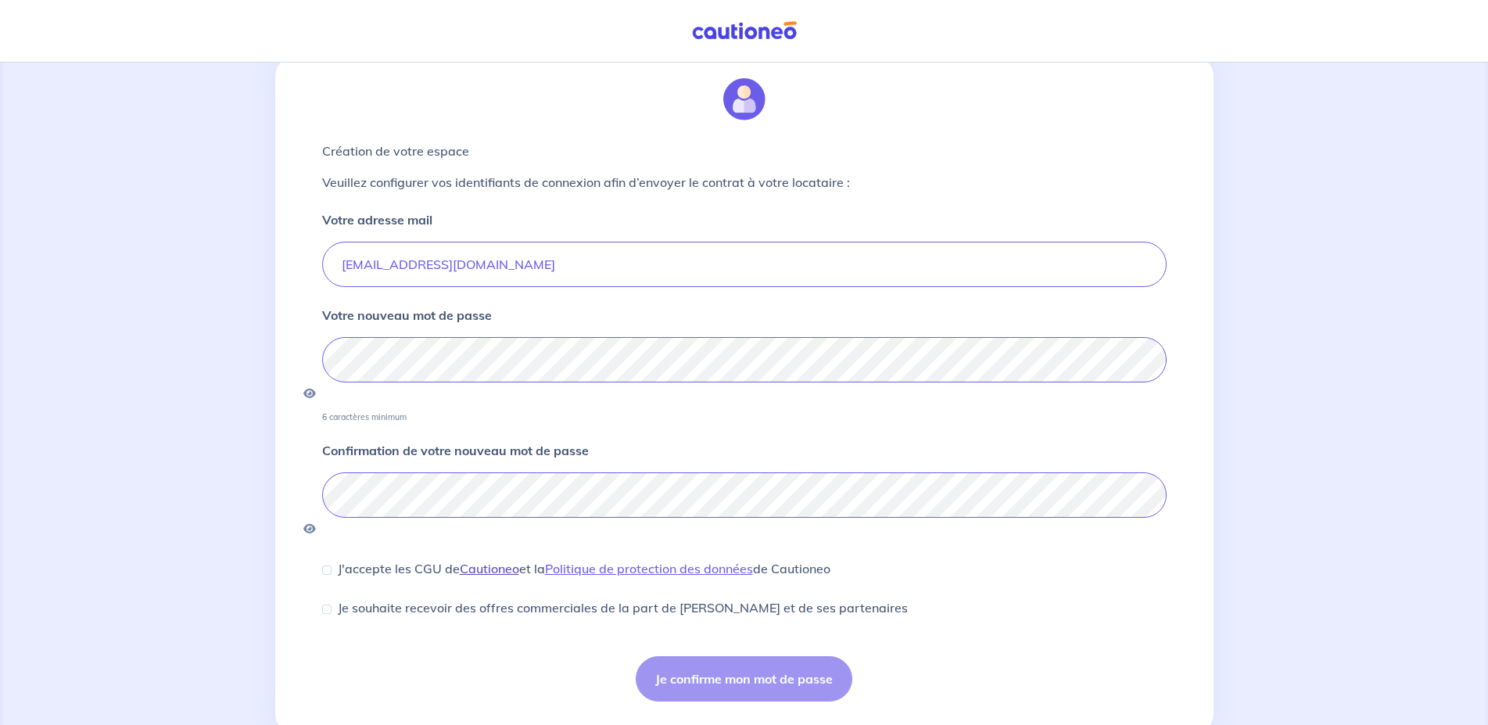
click at [499, 561] on link "Cautioneo" at bounding box center [489, 569] width 59 height 16
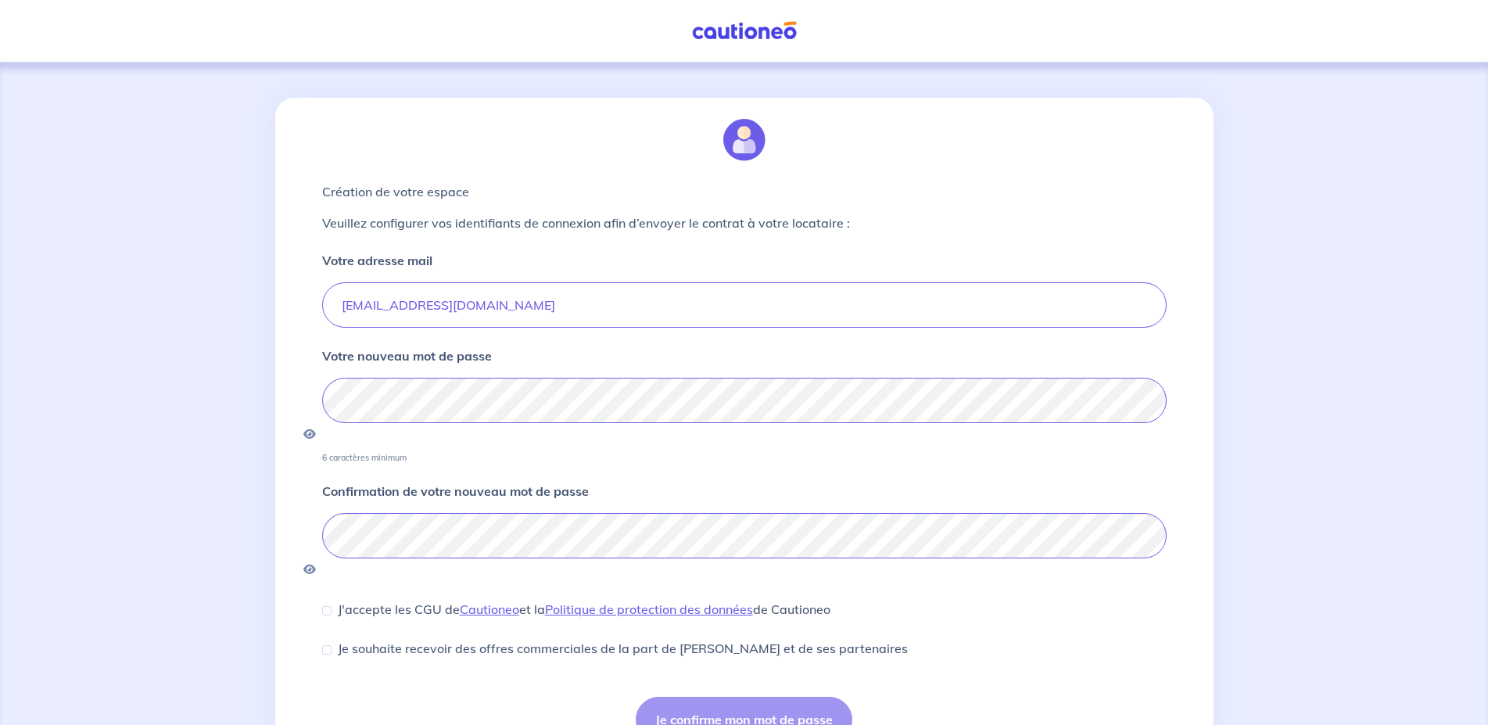
scroll to position [0, 0]
click at [316, 431] on icon "button" at bounding box center [309, 436] width 13 height 11
click at [317, 566] on icon "button" at bounding box center [310, 571] width 14 height 11
click at [316, 566] on icon "button" at bounding box center [309, 571] width 13 height 11
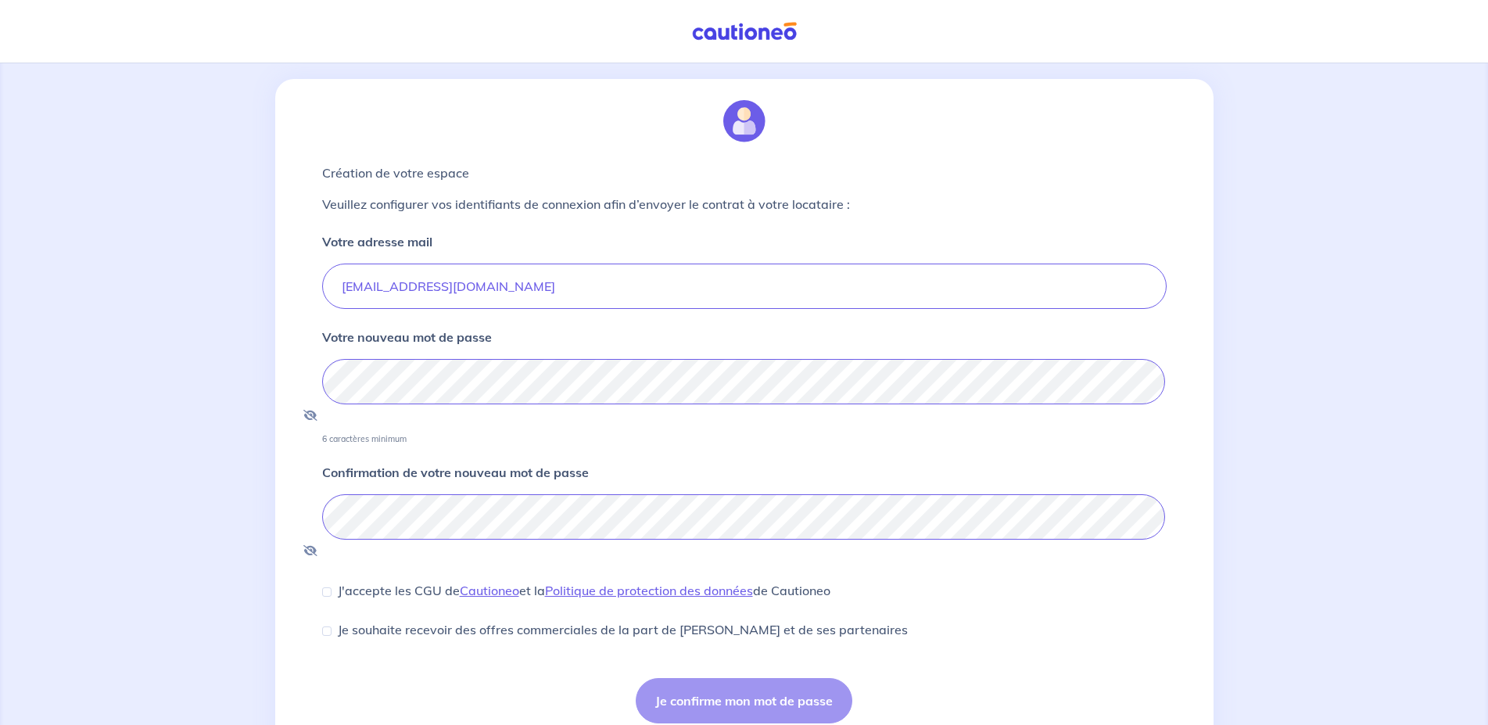
scroll to position [43, 0]
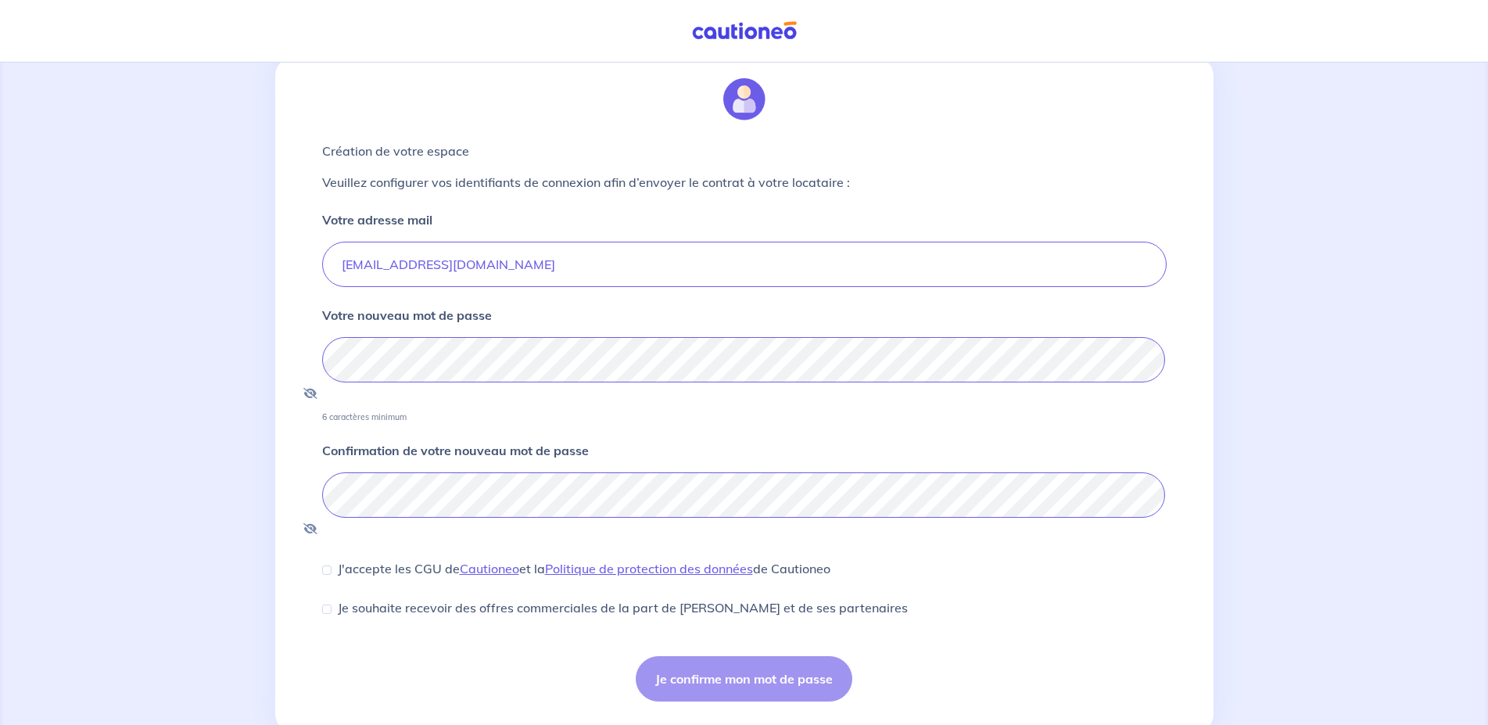
click at [762, 656] on div "Je confirme mon mot de passe" at bounding box center [744, 678] width 845 height 45
click at [325, 565] on input "J'accepte les CGU de [PERSON_NAME] et la Politique de protection des données de…" at bounding box center [326, 569] width 9 height 9
checkbox input "true"
click at [685, 656] on button "Je confirme mon mot de passe" at bounding box center [744, 678] width 217 height 45
